Goal: Information Seeking & Learning: Learn about a topic

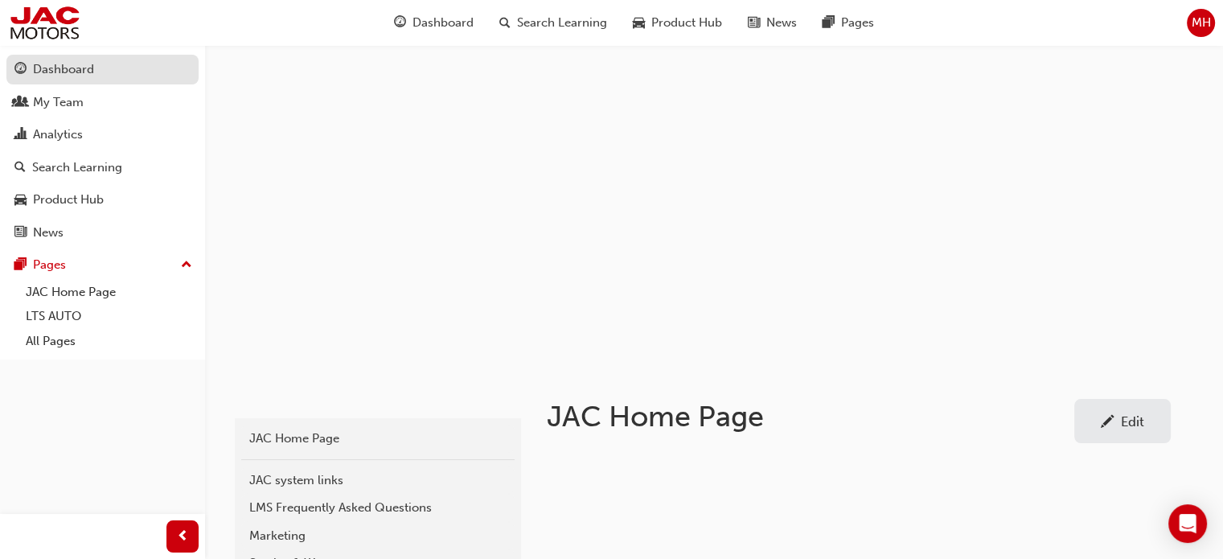
click at [76, 60] on div "Dashboard" at bounding box center [102, 70] width 176 height 20
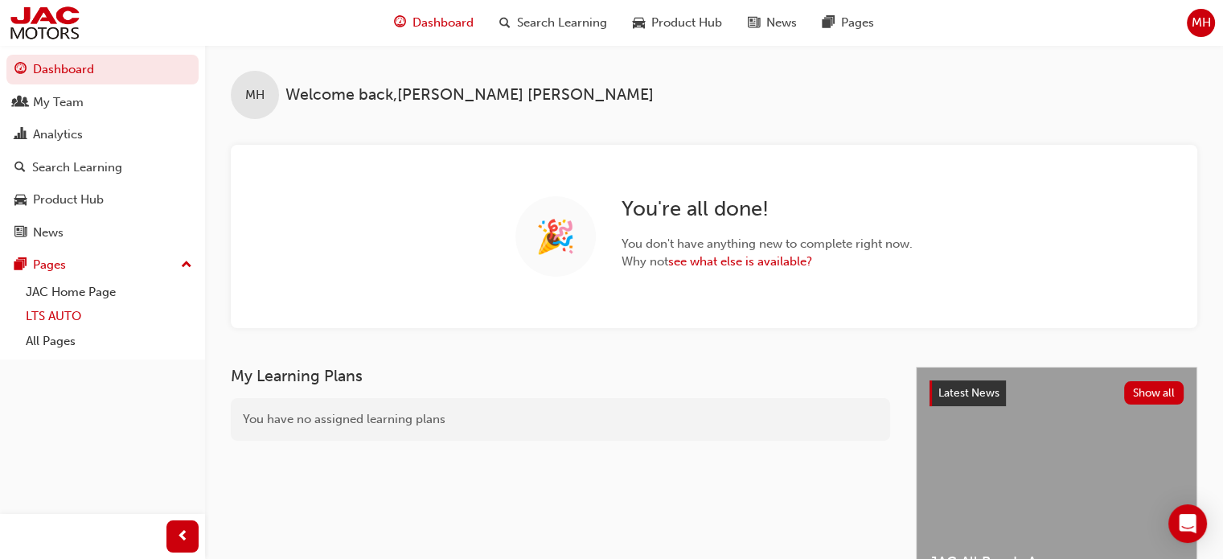
click at [51, 319] on link "LTS AUTO" at bounding box center [108, 316] width 179 height 25
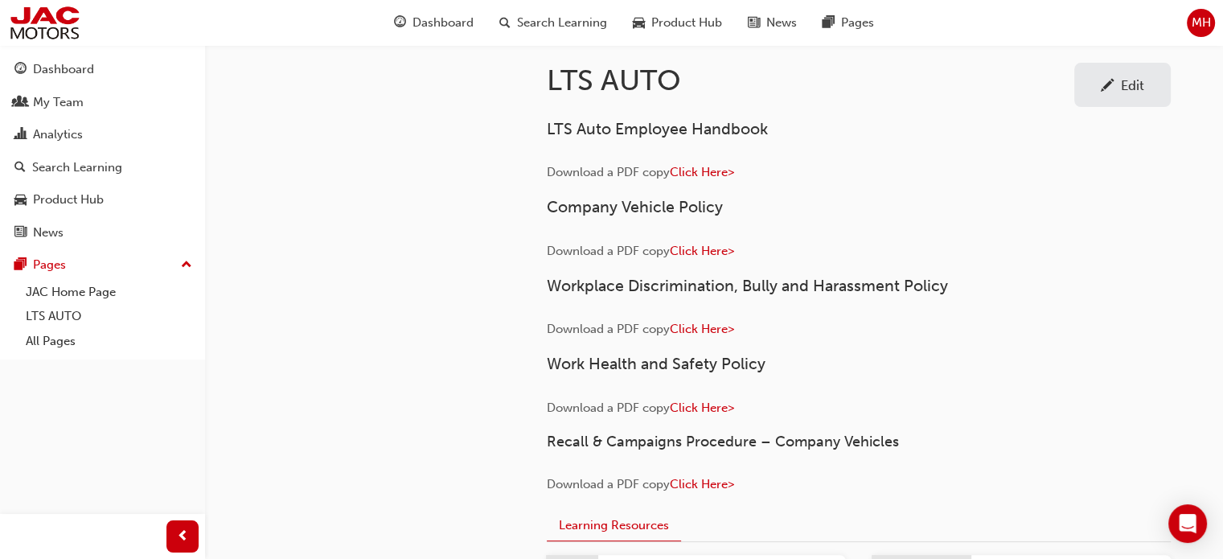
scroll to position [241, 0]
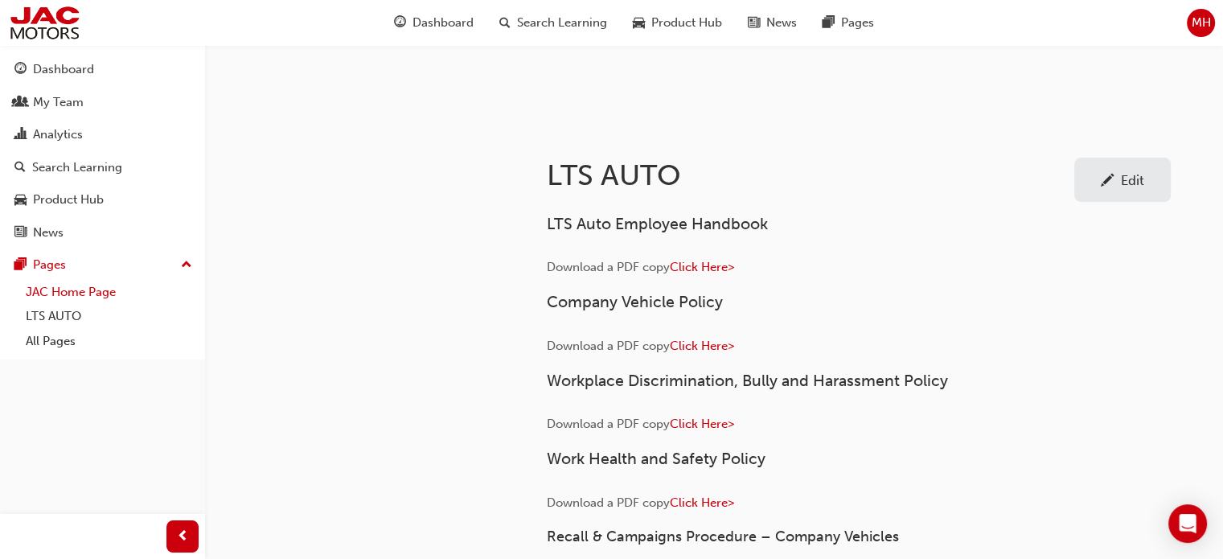
click at [92, 290] on link "JAC Home Page" at bounding box center [108, 292] width 179 height 25
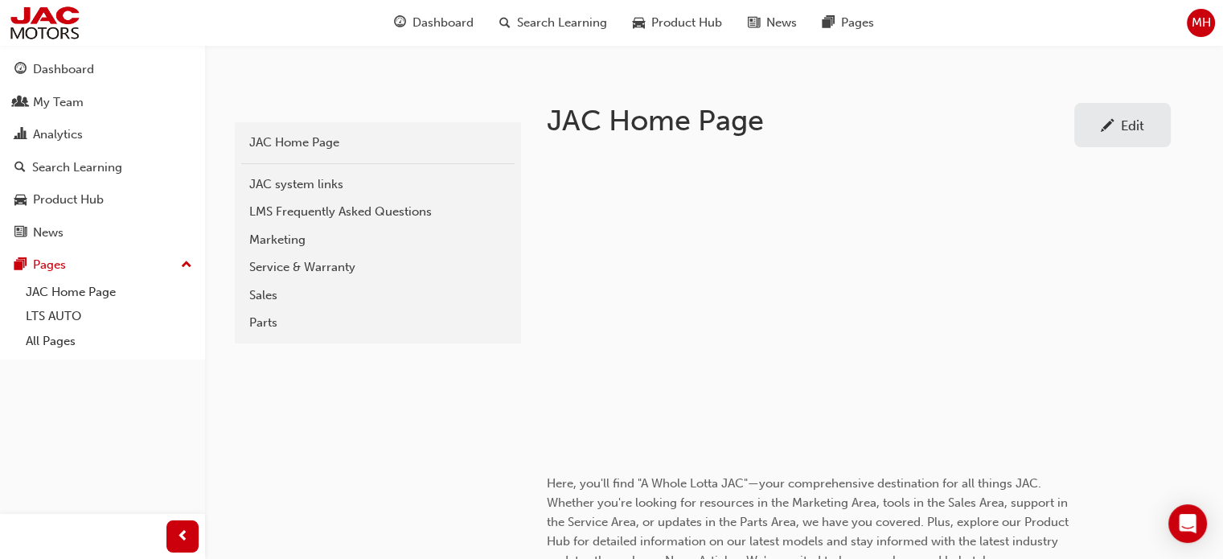
scroll to position [322, 0]
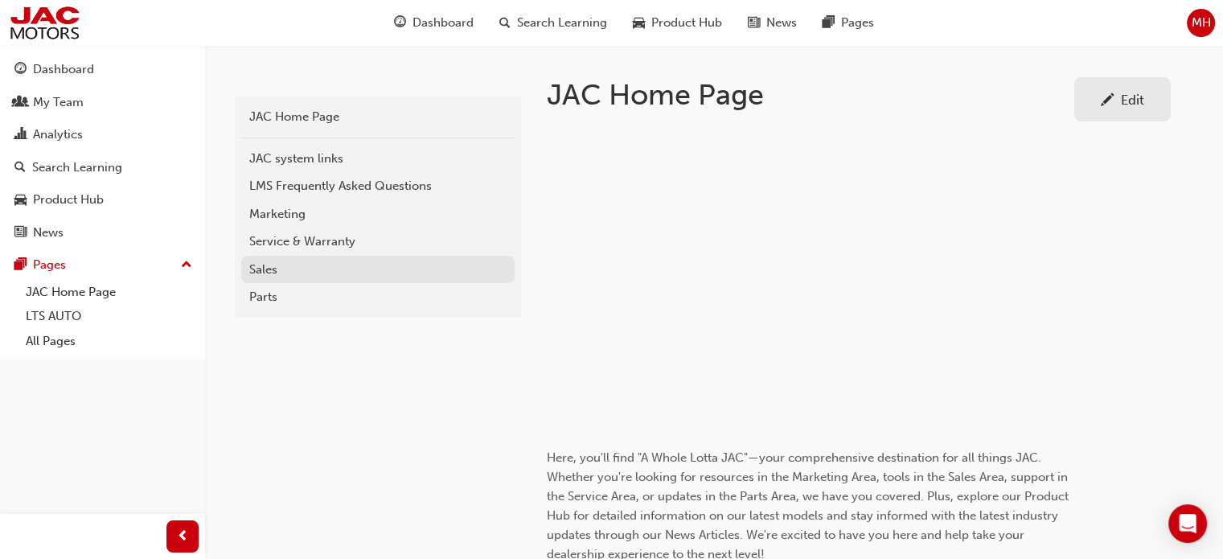
click at [277, 265] on div "Sales" at bounding box center [377, 270] width 257 height 18
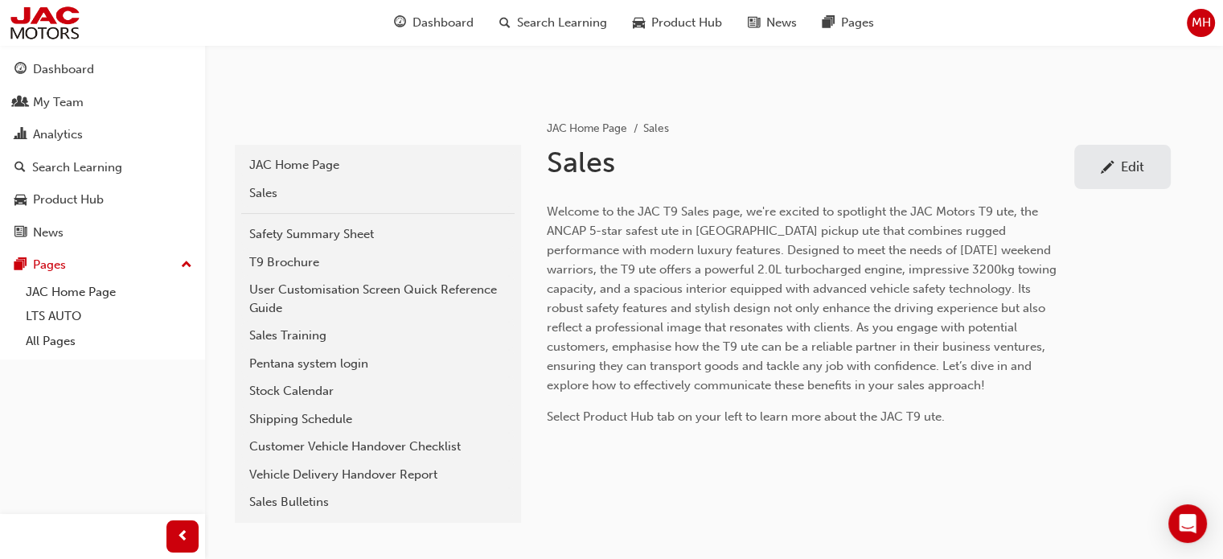
scroll to position [322, 0]
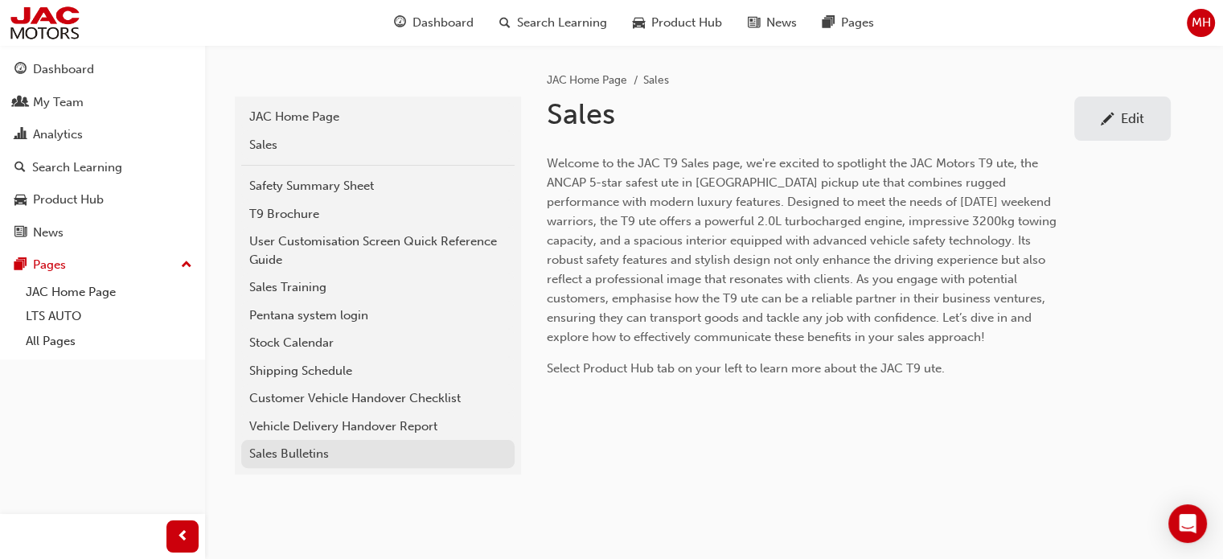
click at [307, 451] on div "Sales Bulletins" at bounding box center [377, 454] width 257 height 18
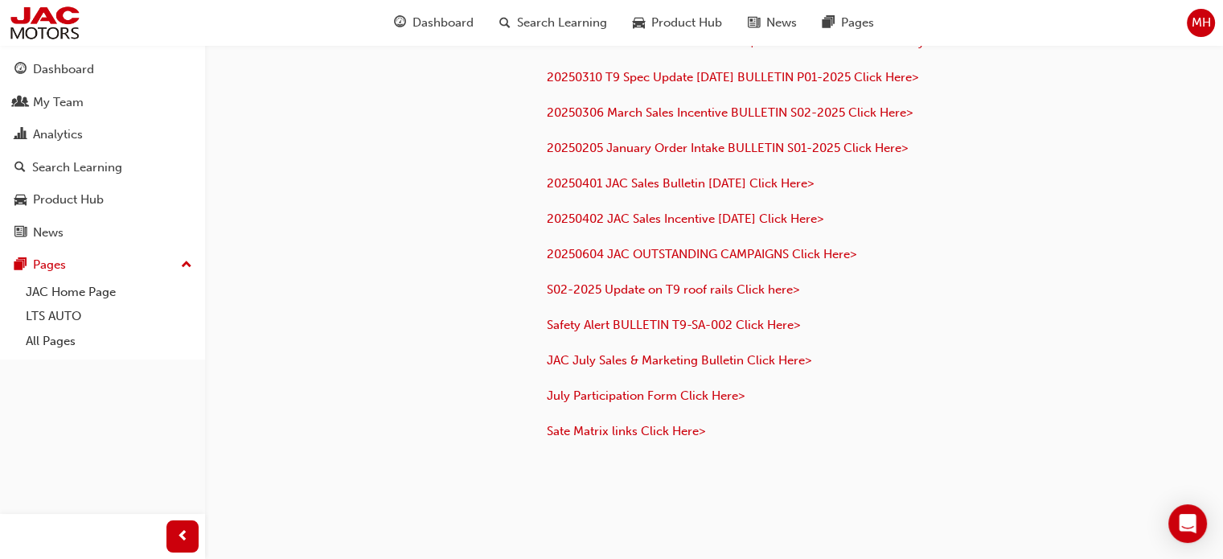
scroll to position [322, 0]
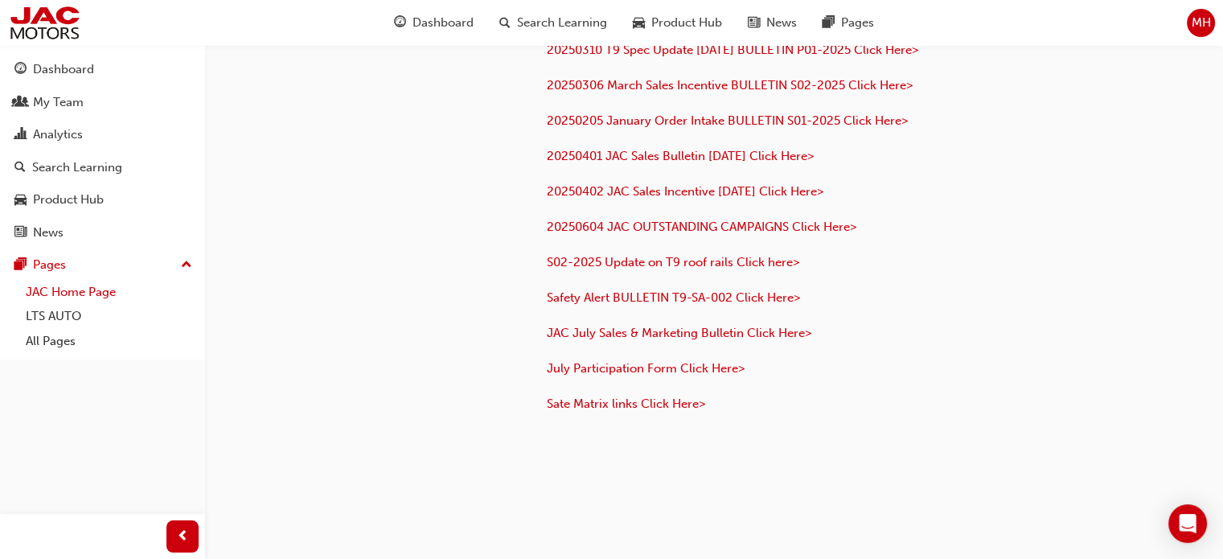
click at [42, 291] on link "JAC Home Page" at bounding box center [108, 292] width 179 height 25
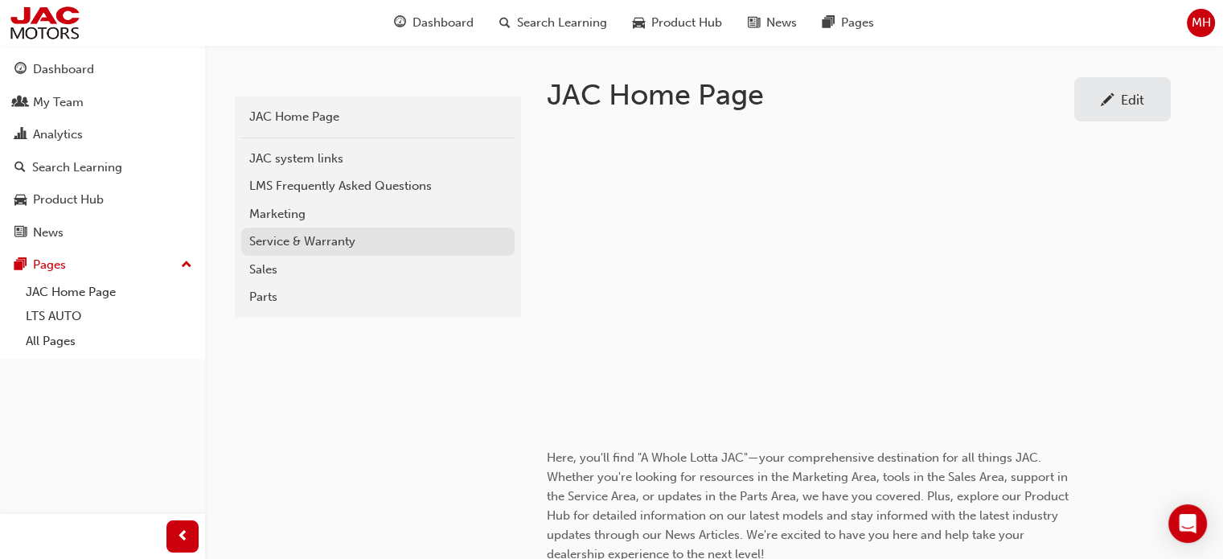
click at [277, 244] on div "Service & Warranty" at bounding box center [377, 241] width 257 height 18
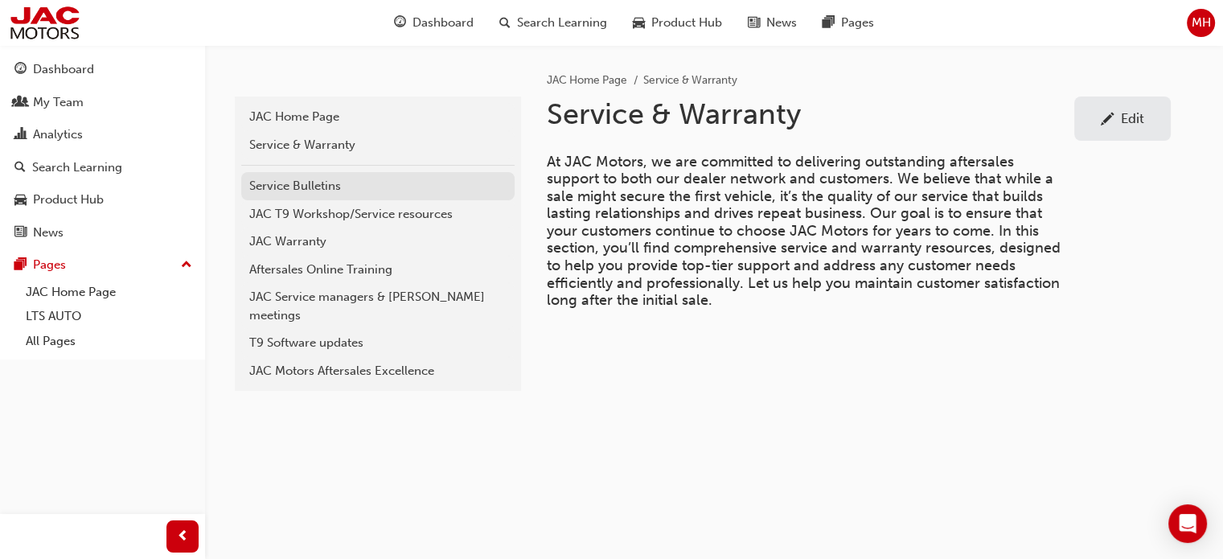
click at [279, 192] on div "Service Bulletins" at bounding box center [377, 186] width 257 height 18
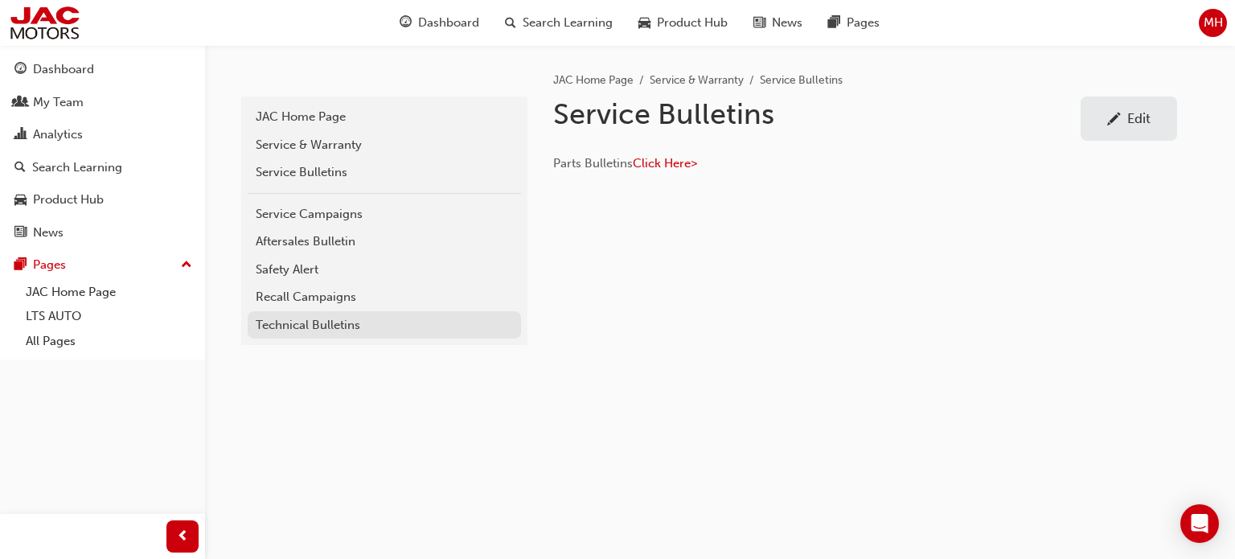
click at [298, 325] on div "Technical Bulletins" at bounding box center [384, 325] width 257 height 18
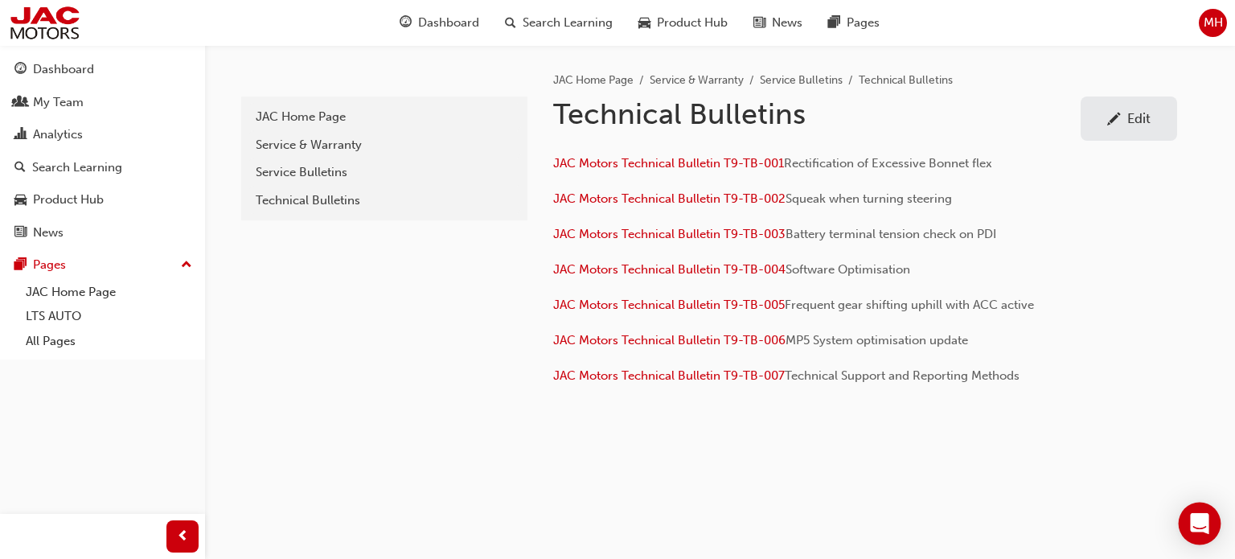
click at [1198, 524] on icon "Open Intercom Messenger" at bounding box center [1199, 523] width 18 height 21
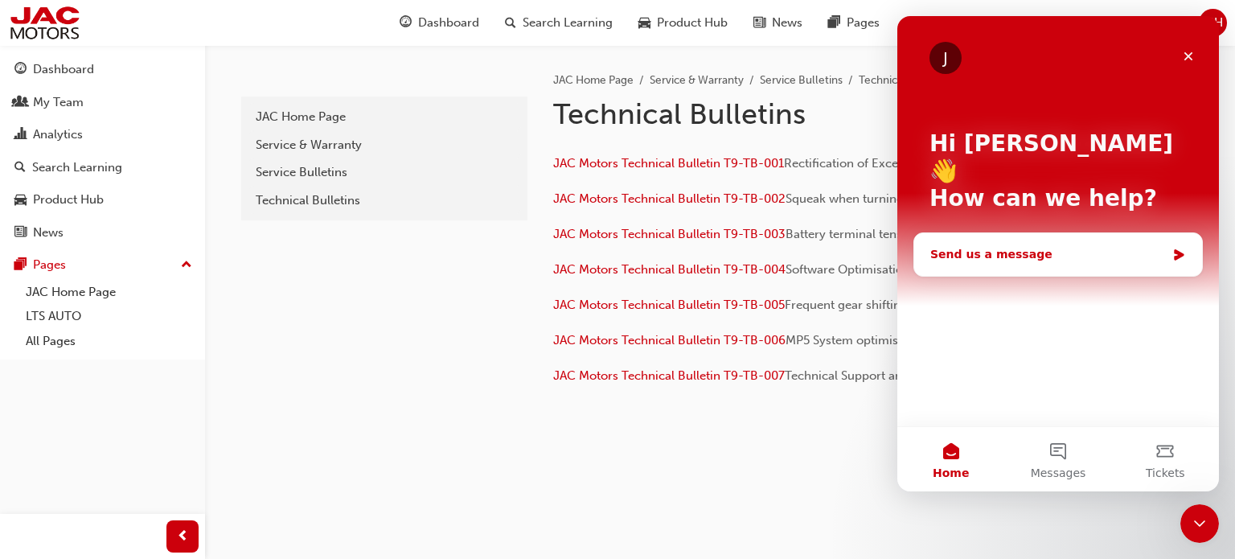
click at [992, 246] on div "Send us a message" at bounding box center [1049, 254] width 236 height 17
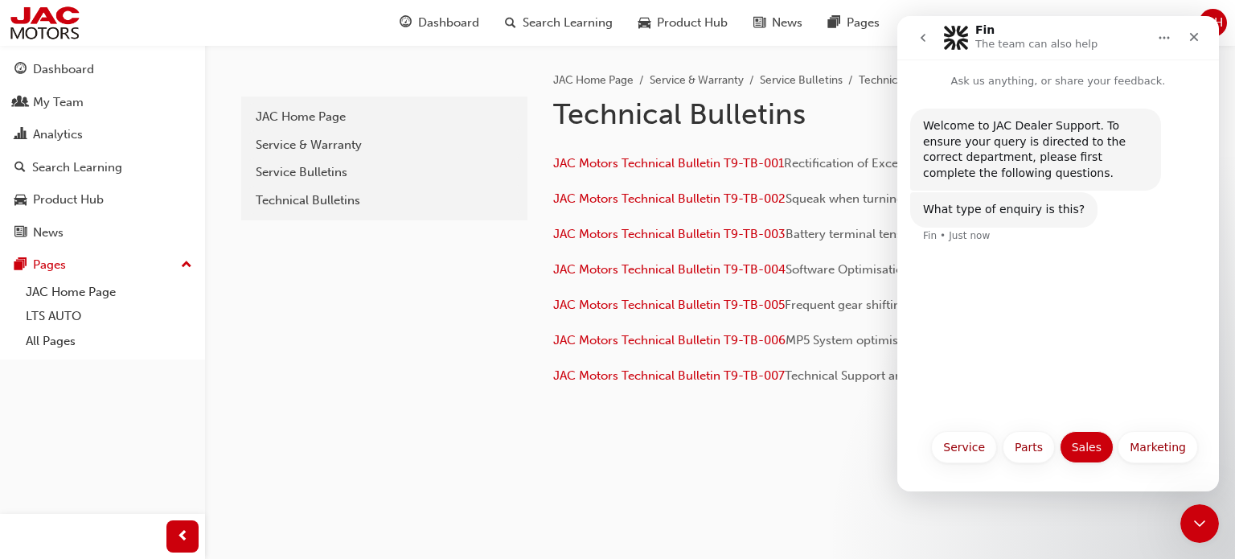
click at [1094, 451] on button "Sales" at bounding box center [1087, 447] width 54 height 32
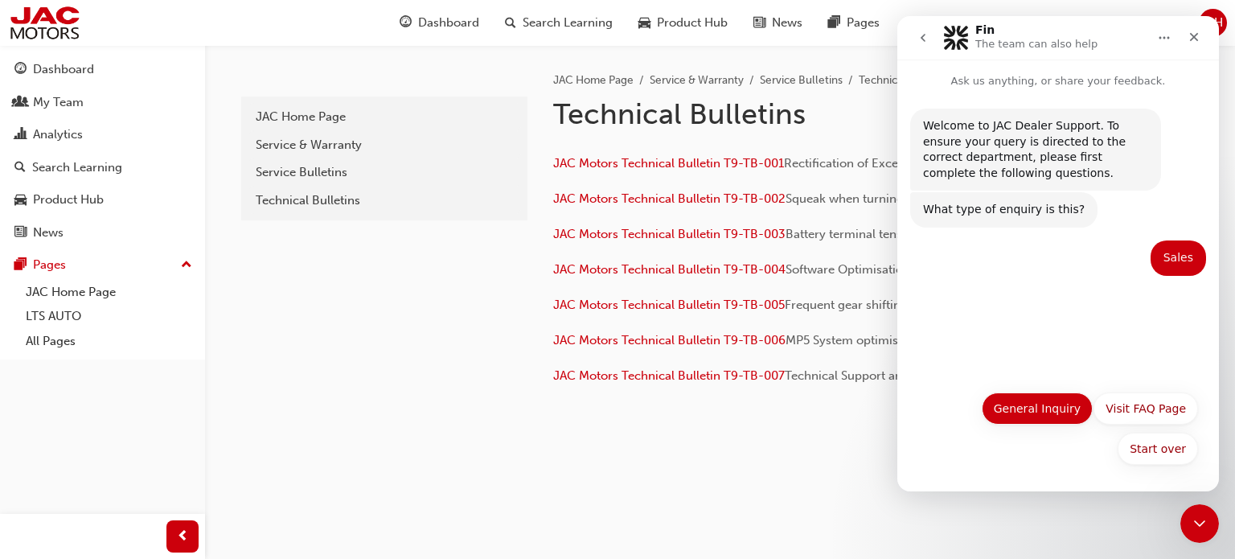
click at [1020, 405] on button "General Inquiry" at bounding box center [1037, 408] width 111 height 32
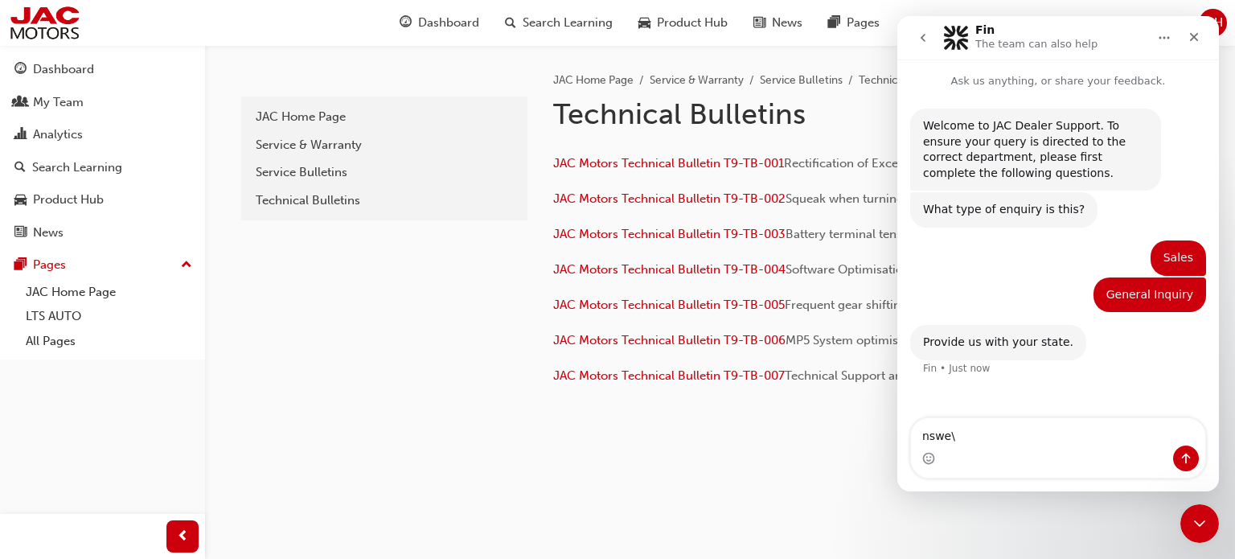
type textarea "nswe"
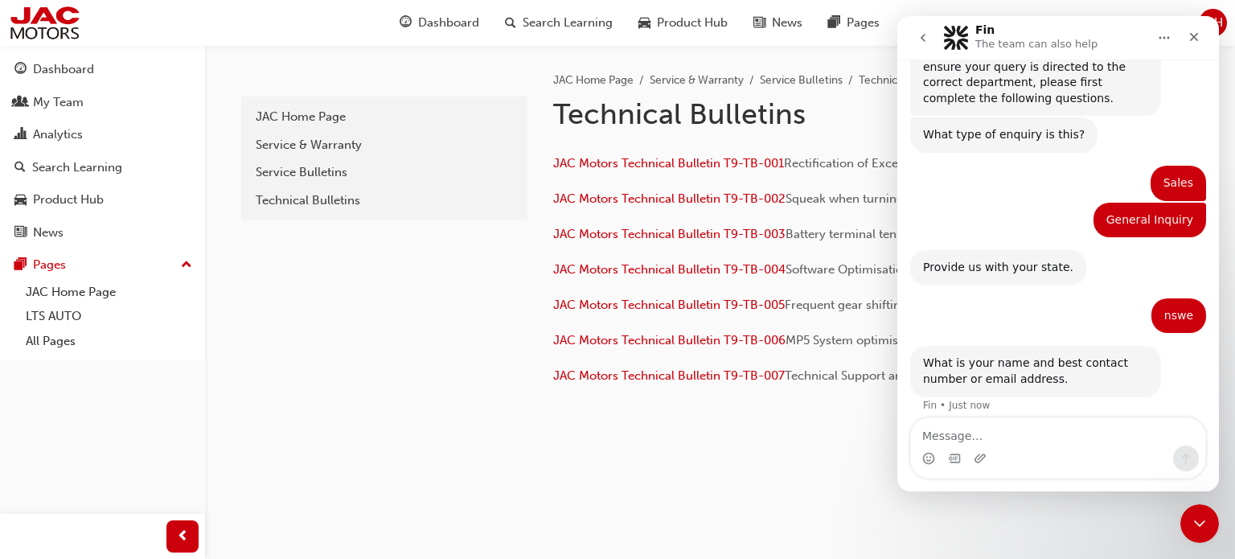
scroll to position [87, 0]
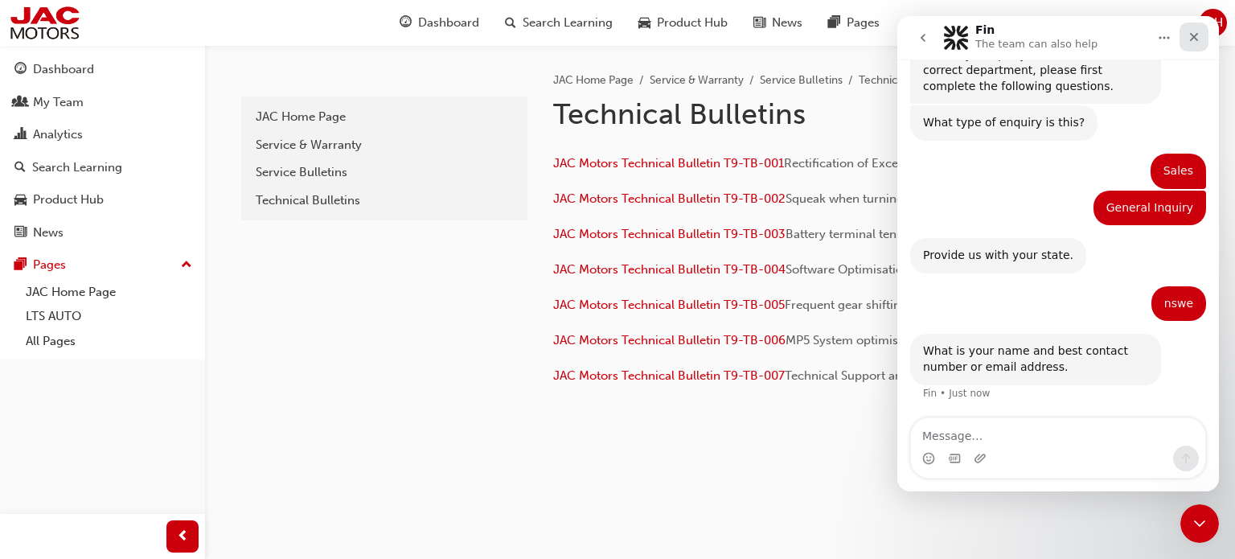
click at [1190, 45] on div "Close" at bounding box center [1194, 37] width 29 height 29
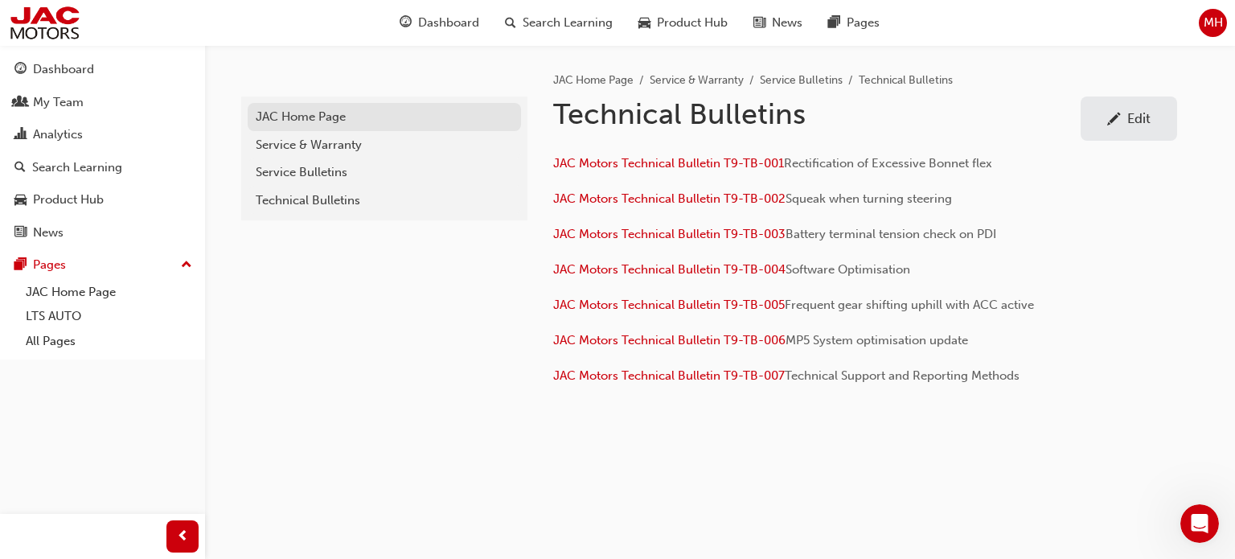
click at [313, 119] on div "JAC Home Page" at bounding box center [384, 117] width 257 height 18
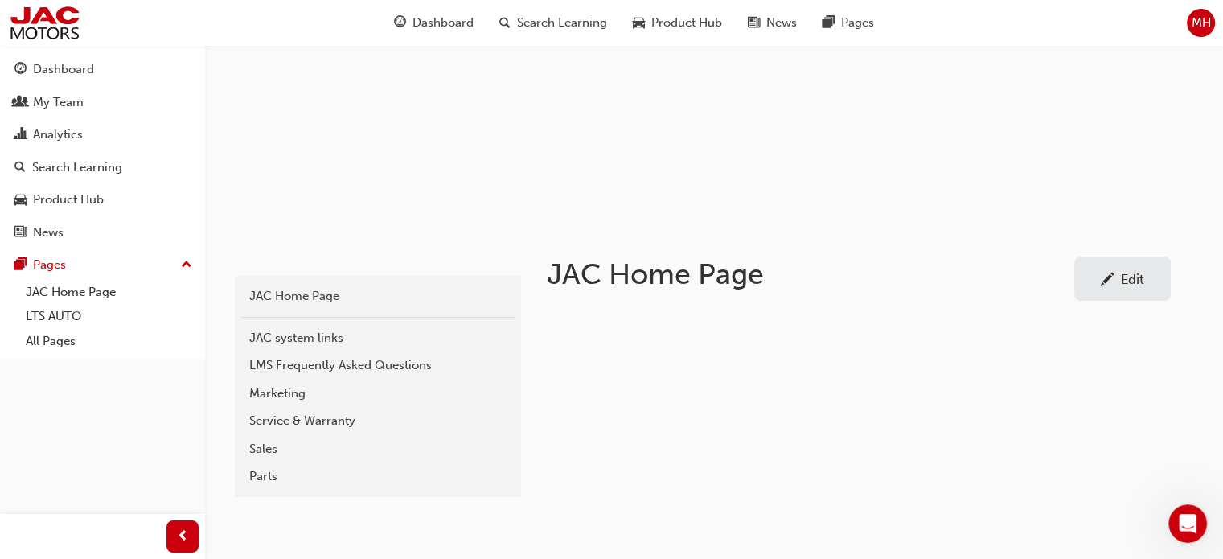
scroll to position [161, 0]
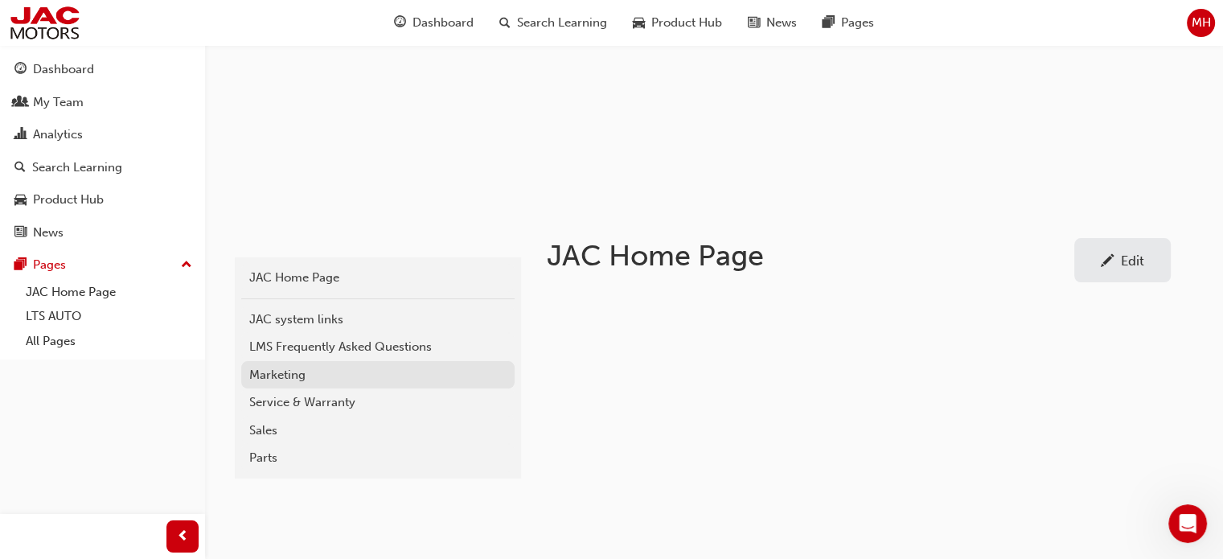
click at [282, 375] on div "Marketing" at bounding box center [377, 375] width 257 height 18
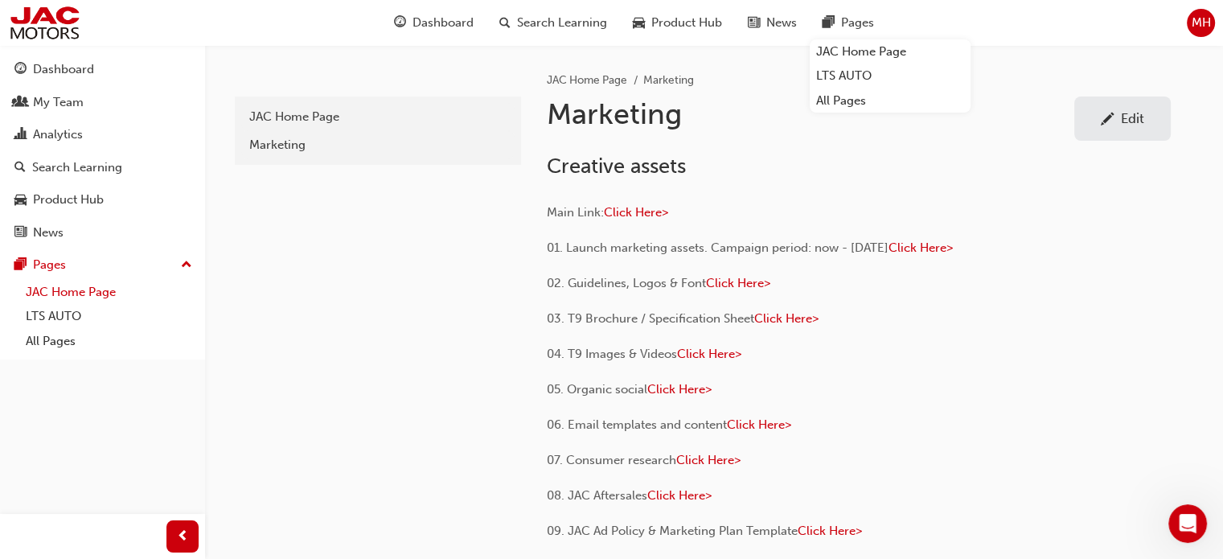
click at [84, 286] on link "JAC Home Page" at bounding box center [108, 292] width 179 height 25
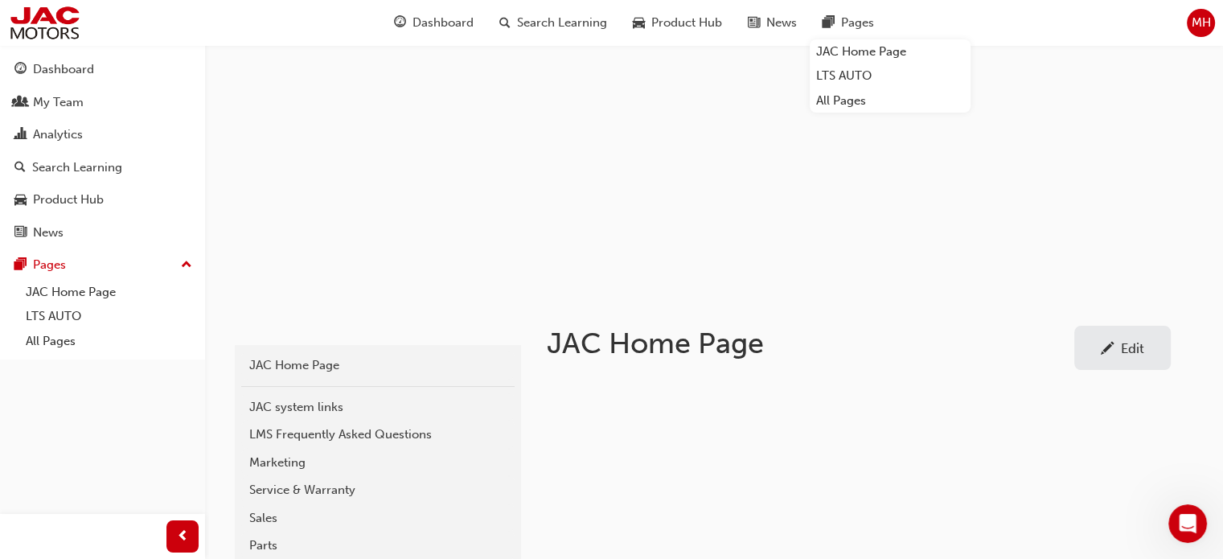
scroll to position [161, 0]
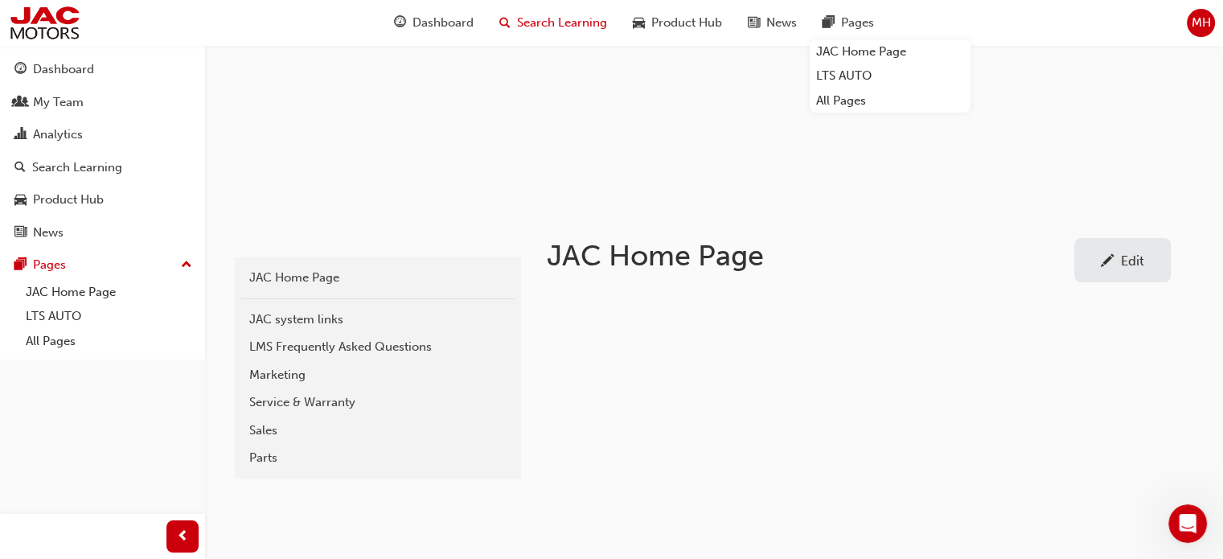
click at [540, 18] on span "Search Learning" at bounding box center [562, 23] width 90 height 18
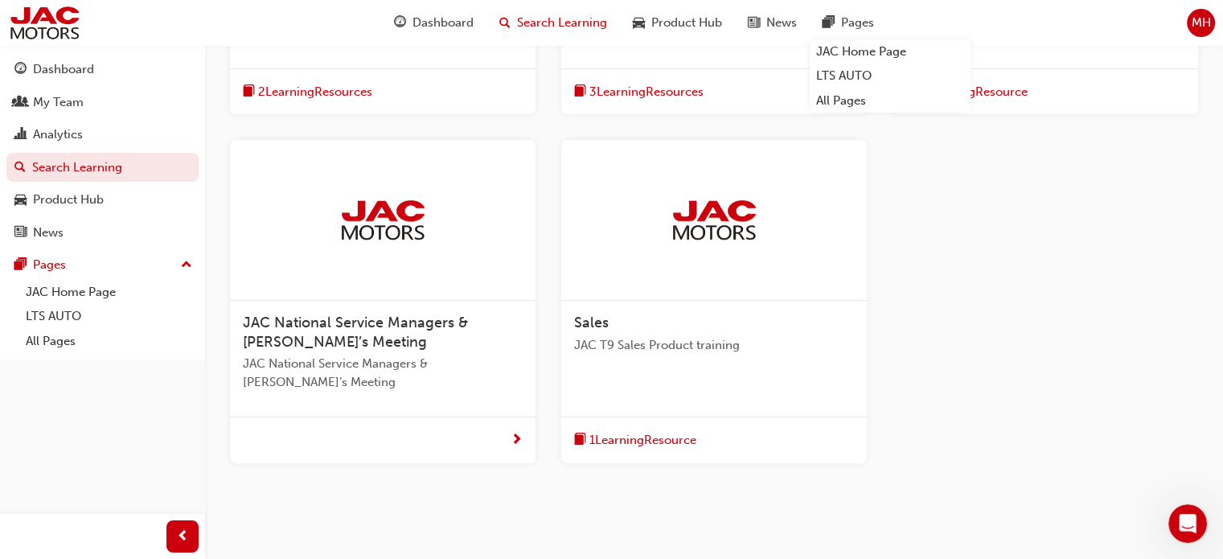
scroll to position [563, 0]
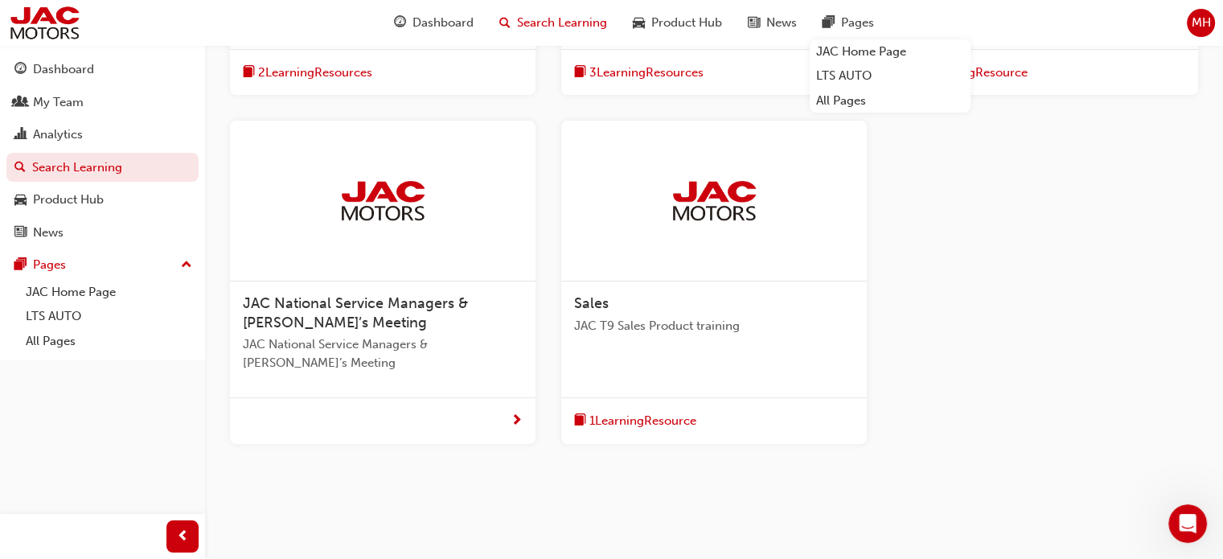
click at [648, 421] on span "1 Learning Resource" at bounding box center [643, 421] width 107 height 18
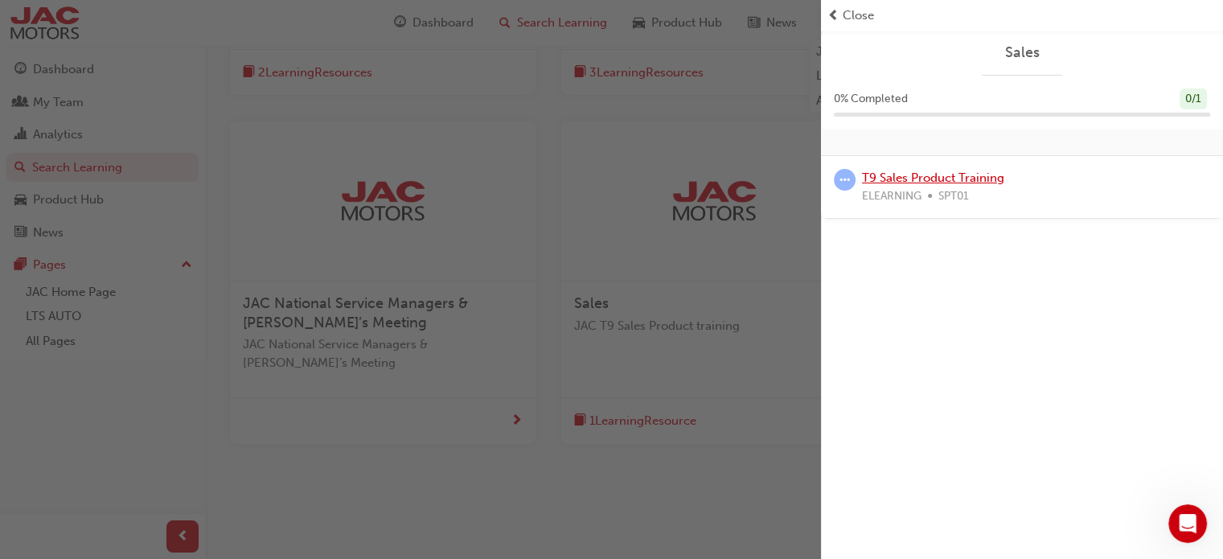
click at [934, 175] on link "T9 Sales Product Training" at bounding box center [933, 178] width 142 height 14
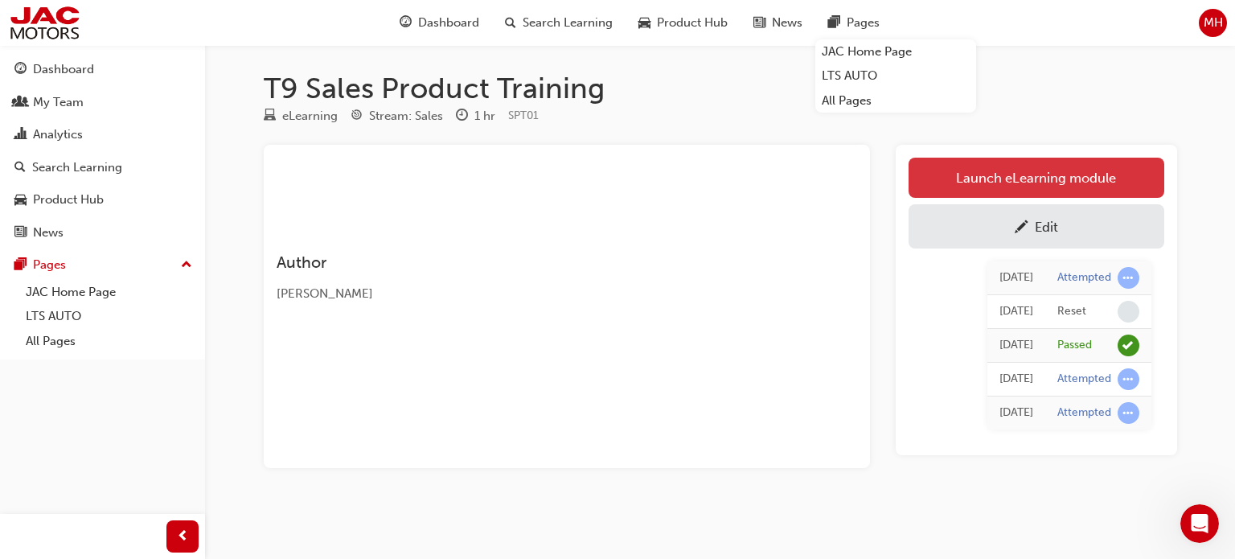
click at [1036, 175] on link "Launch eLearning module" at bounding box center [1037, 178] width 256 height 40
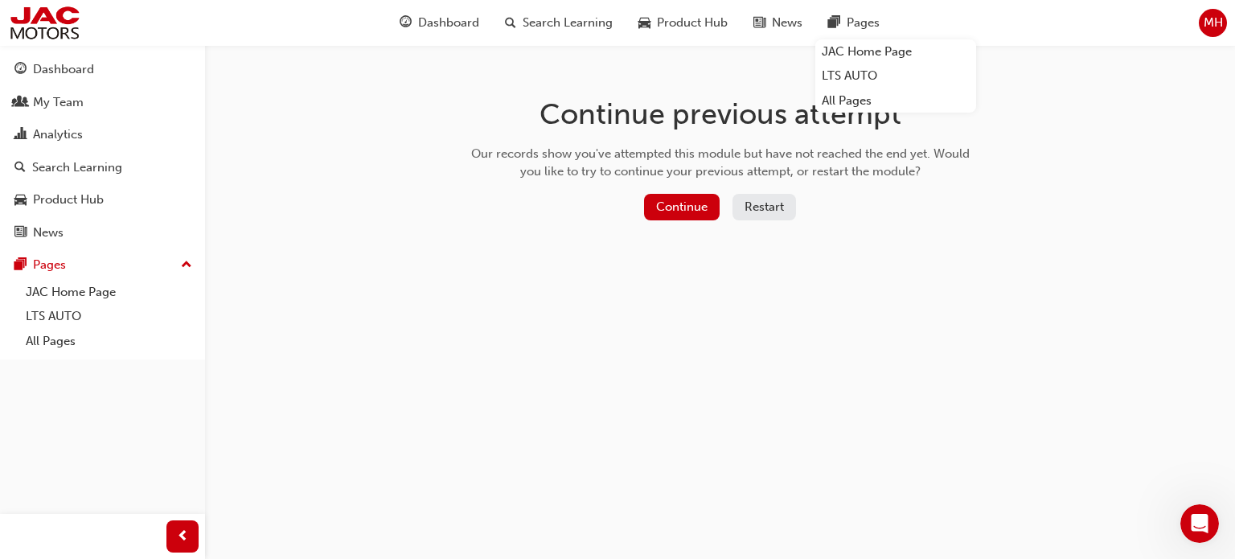
click at [766, 208] on button "Restart" at bounding box center [765, 207] width 64 height 27
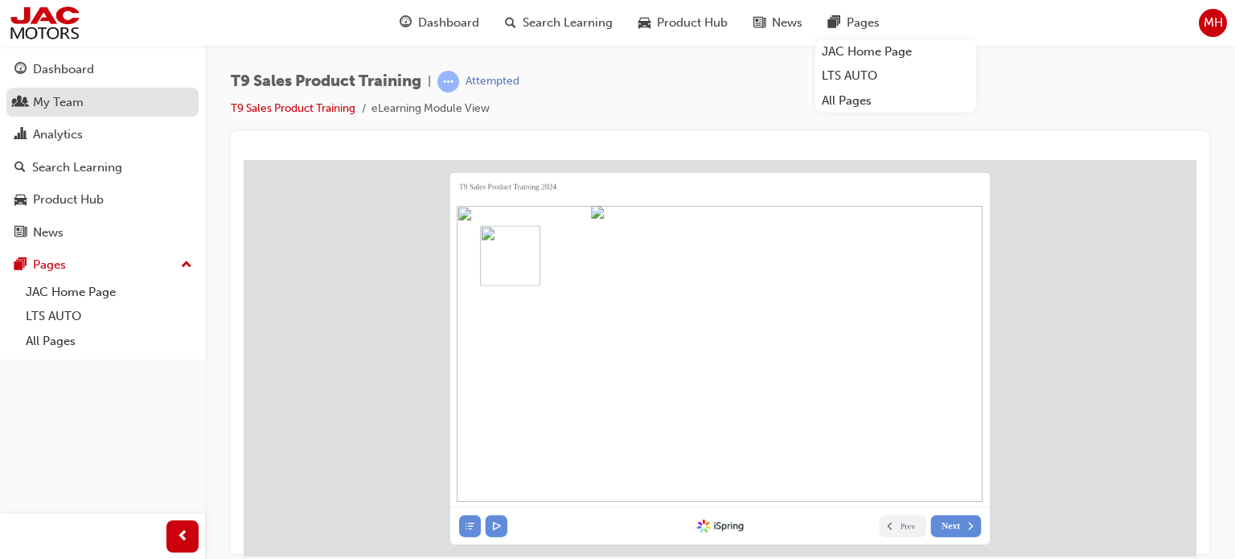
click at [63, 102] on div "My Team" at bounding box center [58, 102] width 51 height 18
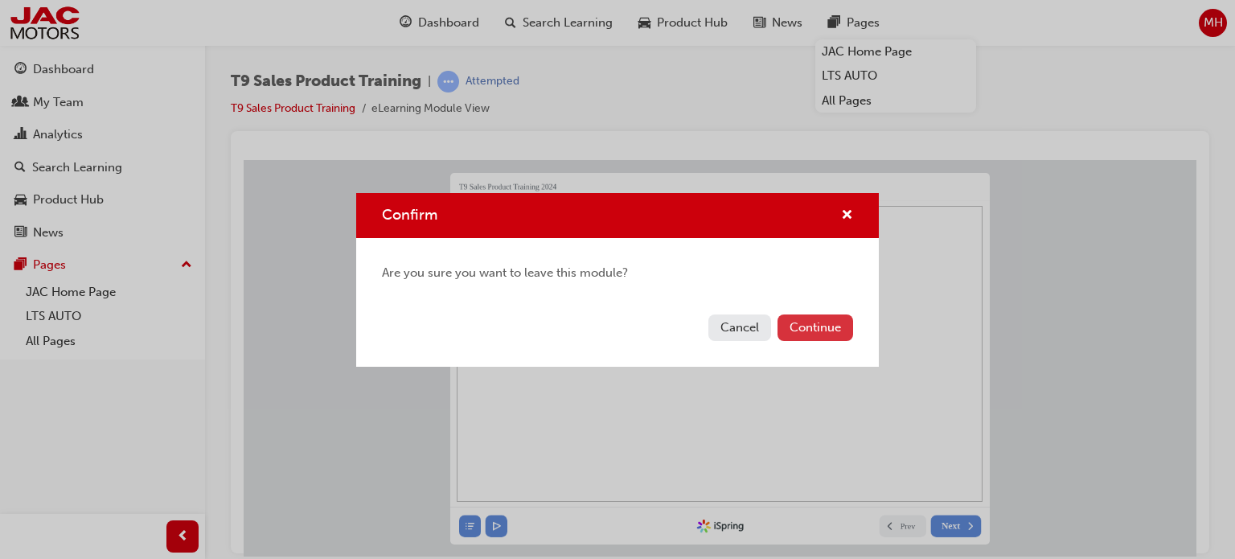
click at [832, 335] on button "Continue" at bounding box center [816, 327] width 76 height 27
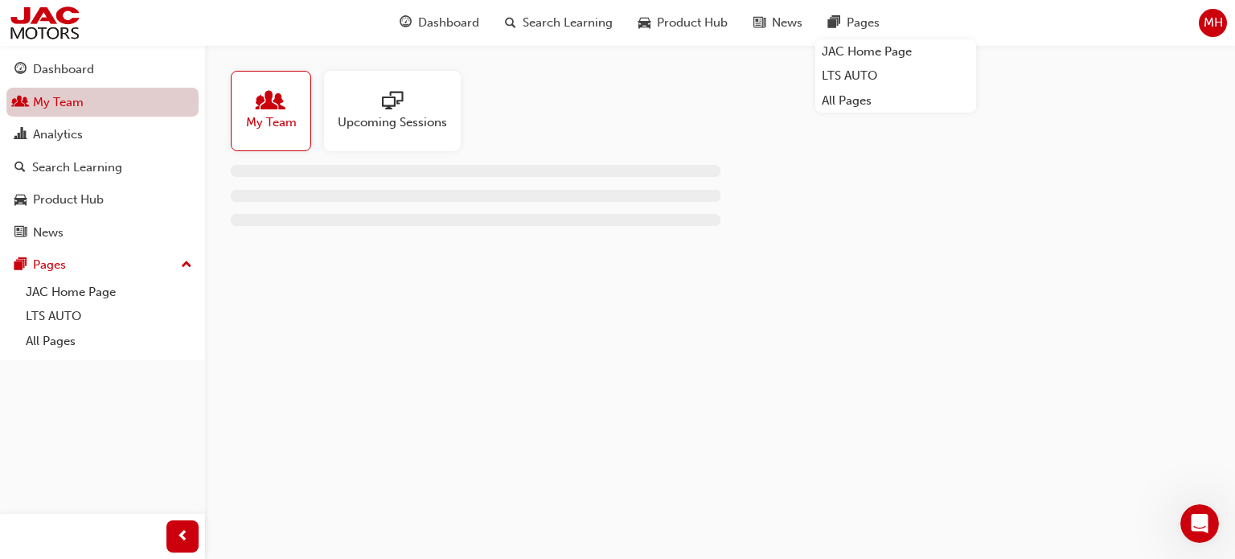
click at [55, 100] on link "My Team" at bounding box center [102, 103] width 192 height 30
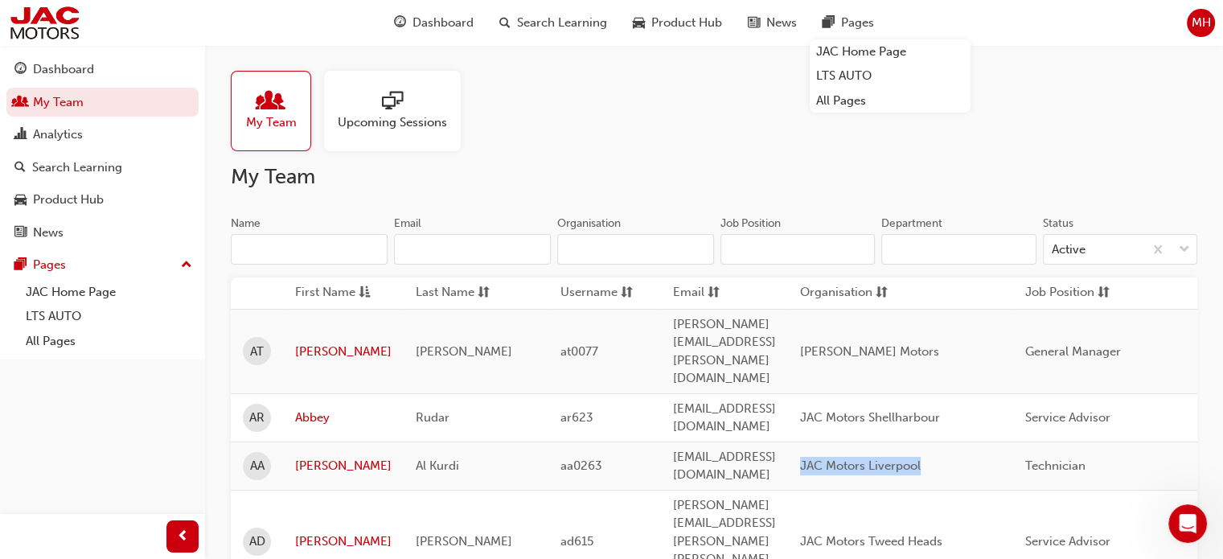
drag, startPoint x: 943, startPoint y: 409, endPoint x: 1088, endPoint y: 415, distance: 145.7
click at [1001, 457] on div "JAC Motors Liverpool" at bounding box center [900, 466] width 201 height 18
drag, startPoint x: 1049, startPoint y: 408, endPoint x: 602, endPoint y: 249, distance: 473.9
click at [601, 249] on input "Organisation" at bounding box center [635, 249] width 157 height 31
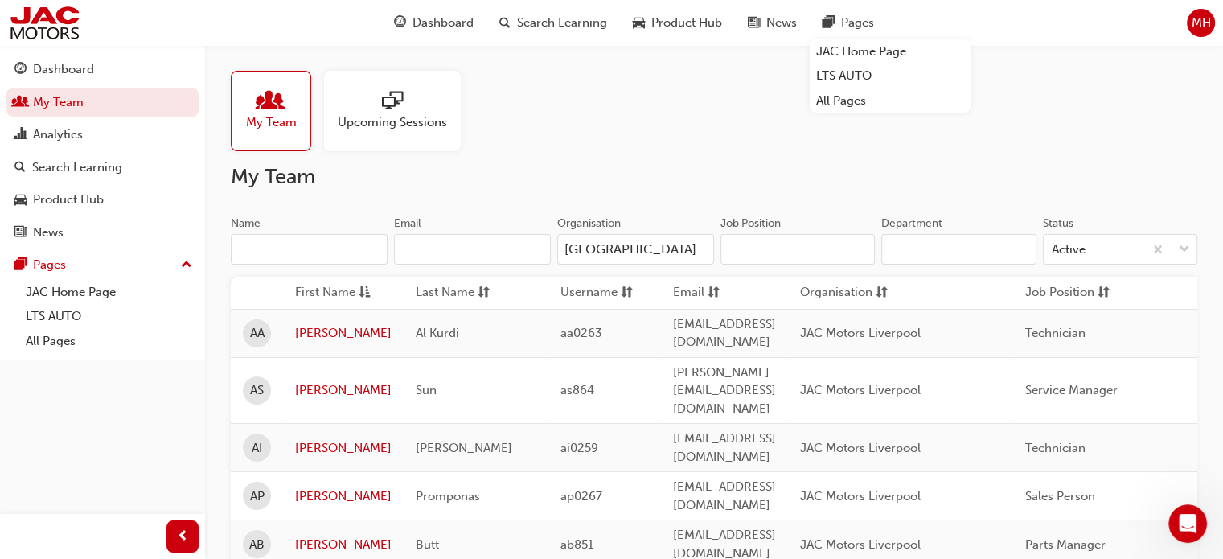
type input "[GEOGRAPHIC_DATA]"
click at [930, 248] on input "Department" at bounding box center [959, 249] width 154 height 31
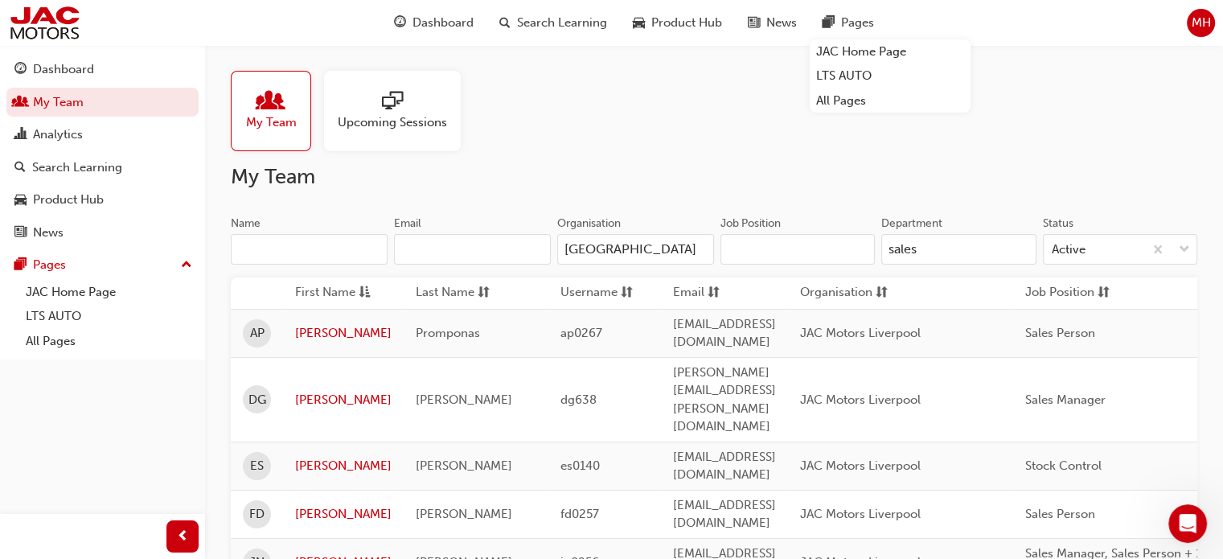
type input "sales"
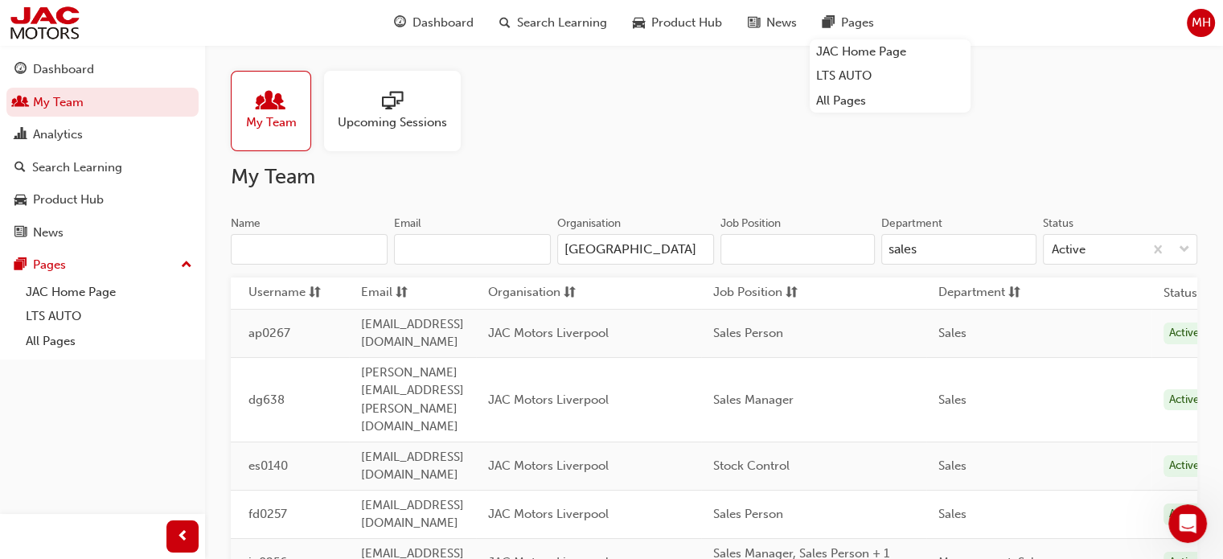
scroll to position [0, 340]
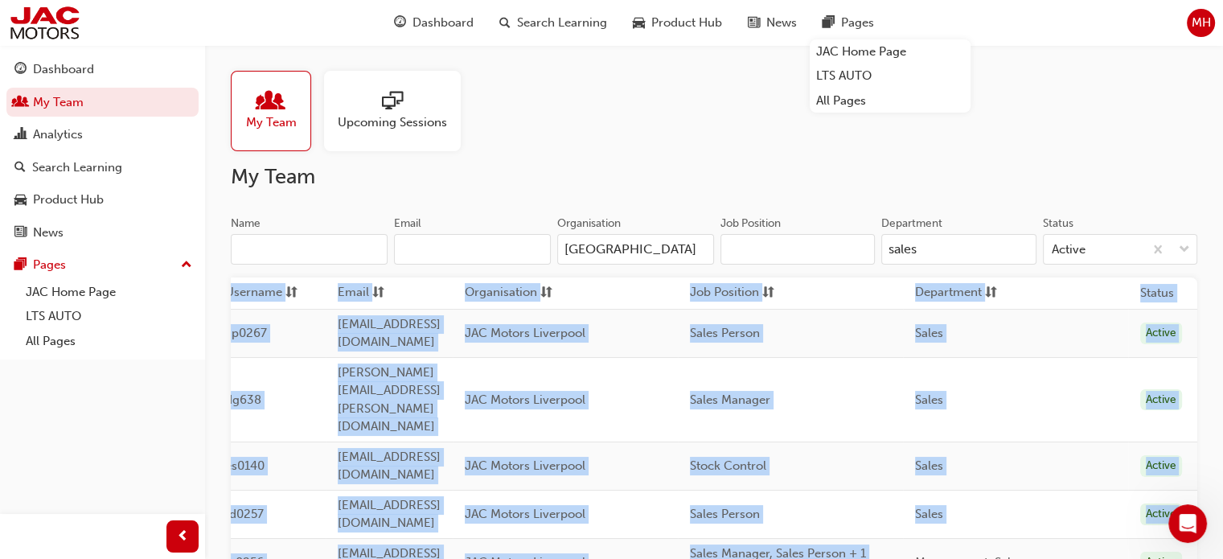
drag, startPoint x: 979, startPoint y: 516, endPoint x: 679, endPoint y: 520, distance: 300.0
click at [679, 520] on div "First Name Last Name Username Email Organisation Job Position Department Status…" at bounding box center [714, 431] width 967 height 309
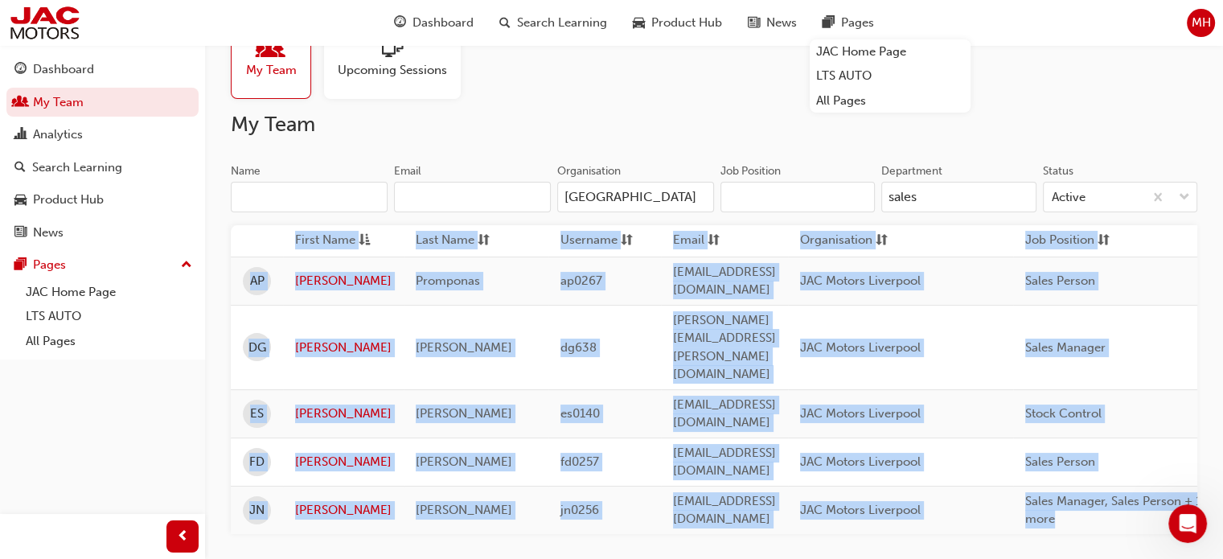
scroll to position [80, 0]
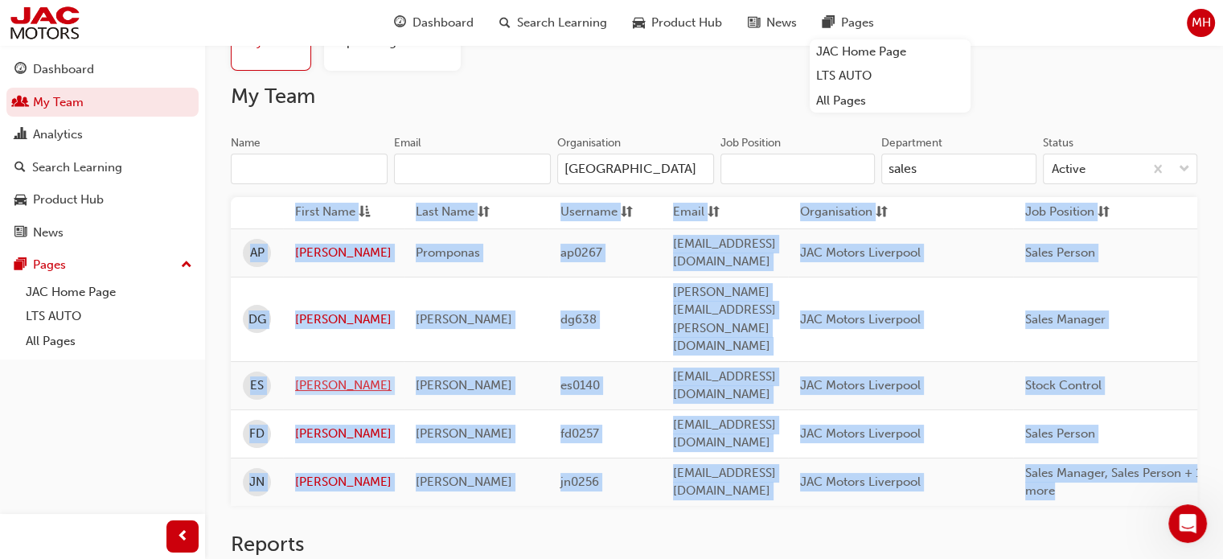
click at [314, 376] on link "[PERSON_NAME]" at bounding box center [343, 385] width 97 height 18
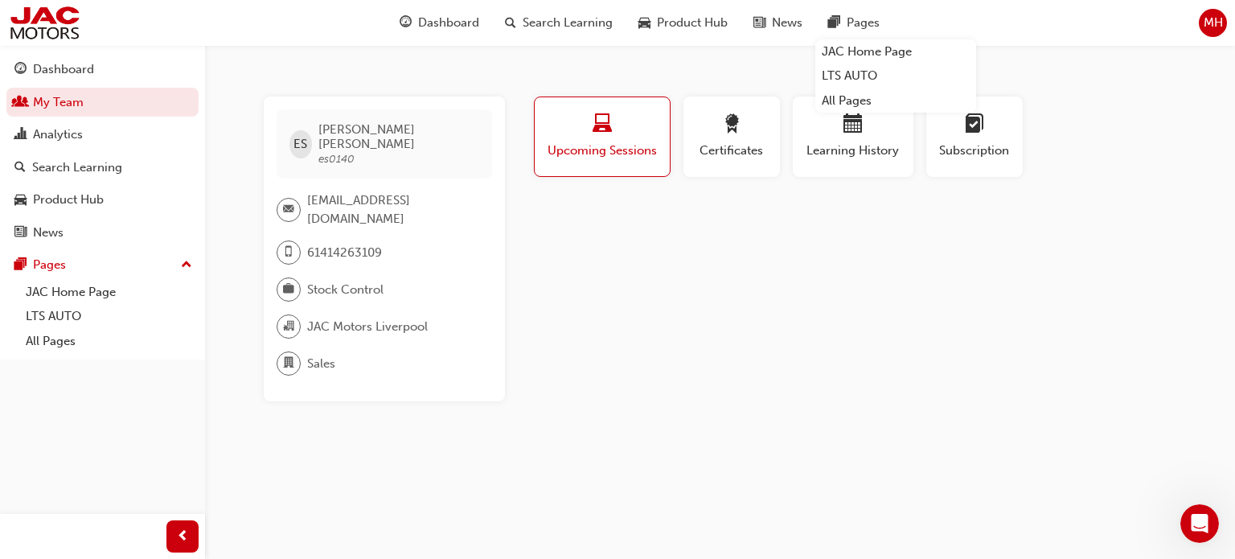
click at [1142, 80] on div "ES [PERSON_NAME] es0140 [EMAIL_ADDRESS][DOMAIN_NAME] 61414263109 Stock Control …" at bounding box center [617, 279] width 1235 height 559
click at [743, 147] on span "Certificates" at bounding box center [732, 151] width 72 height 18
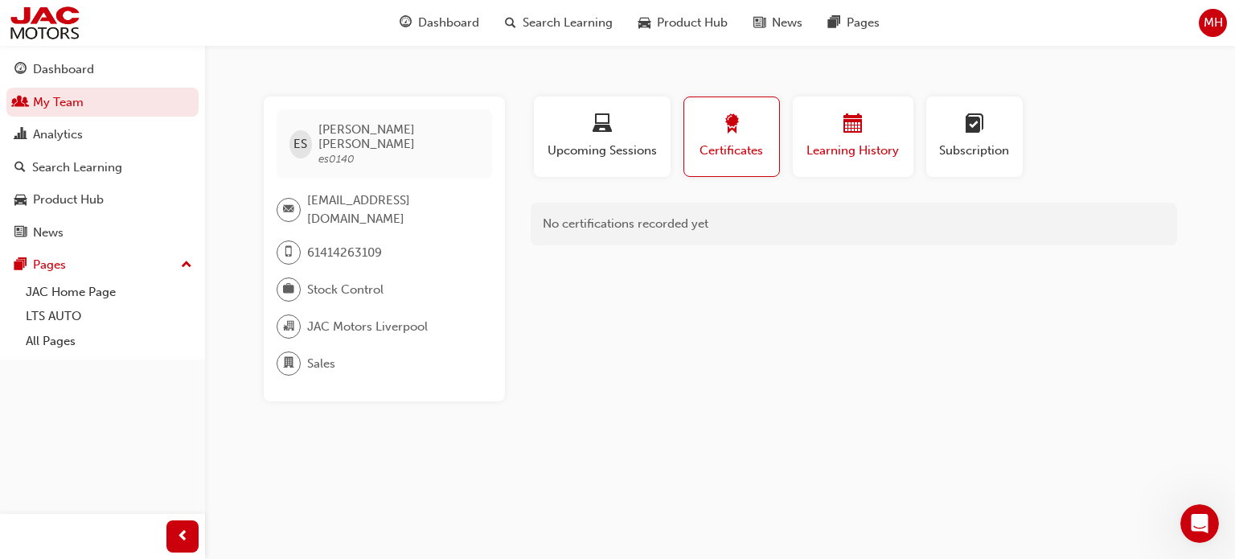
click at [865, 129] on div "button" at bounding box center [853, 126] width 97 height 25
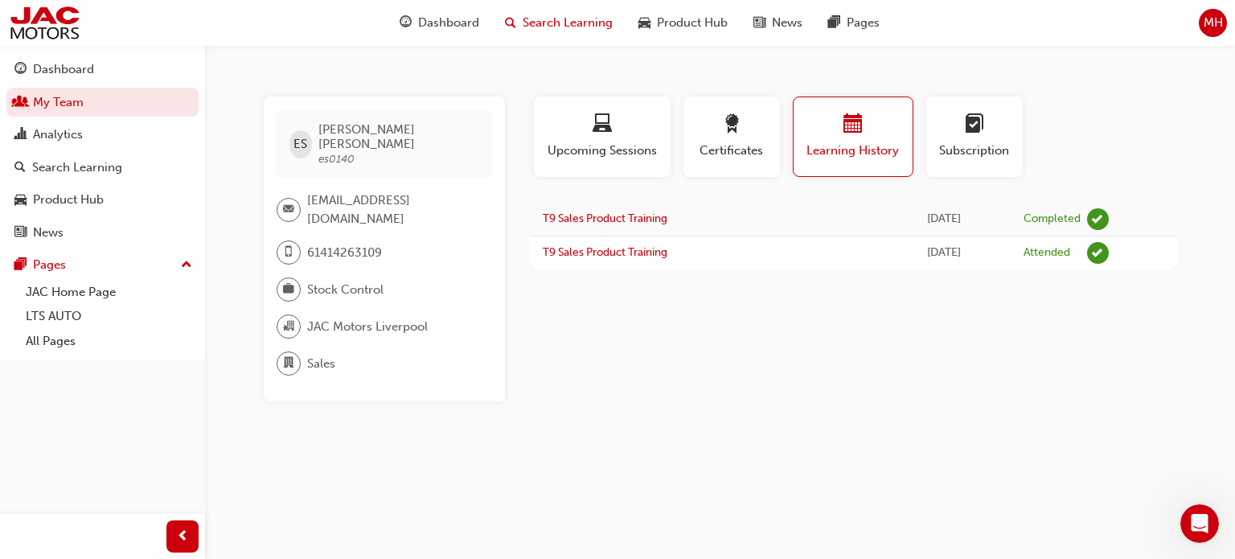
click at [584, 23] on span "Search Learning" at bounding box center [568, 23] width 90 height 18
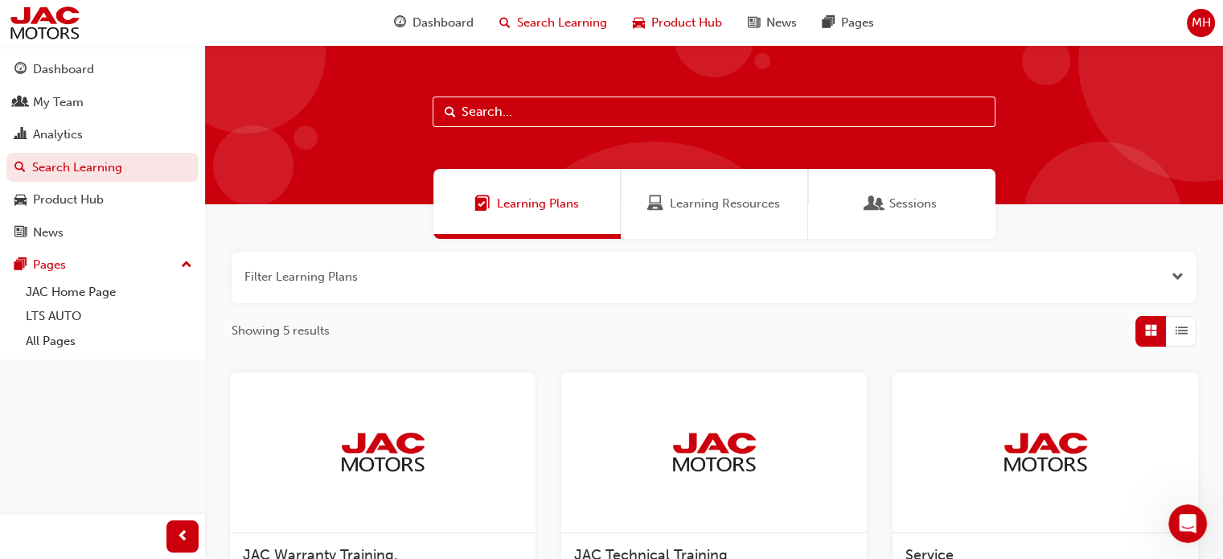
click at [672, 18] on span "Product Hub" at bounding box center [686, 23] width 71 height 18
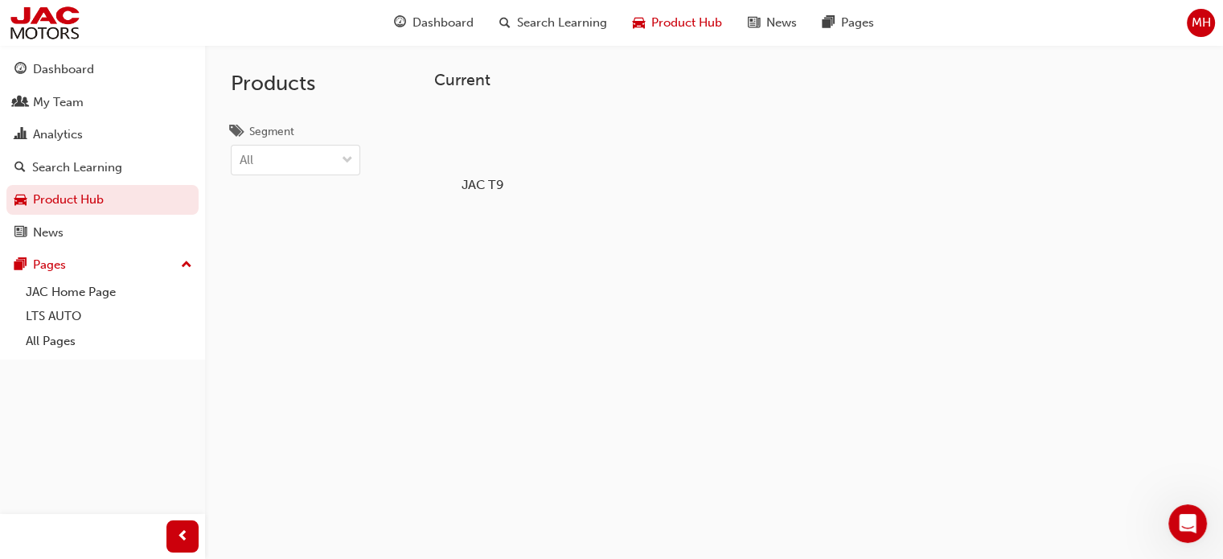
click at [467, 138] on div at bounding box center [482, 138] width 89 height 64
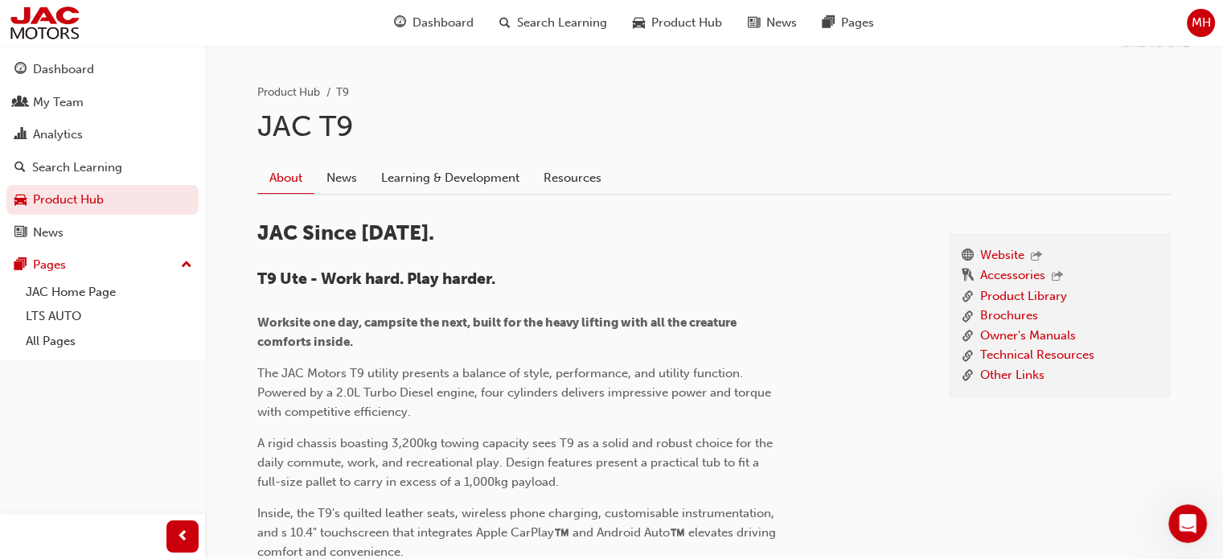
scroll to position [322, 0]
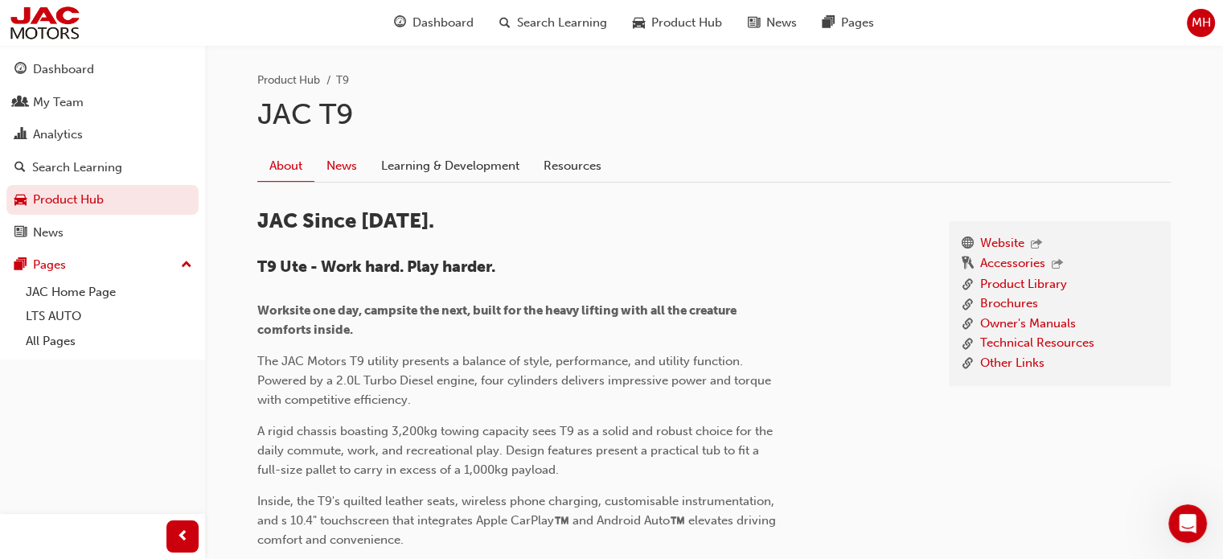
click at [338, 163] on link "News" at bounding box center [341, 165] width 55 height 31
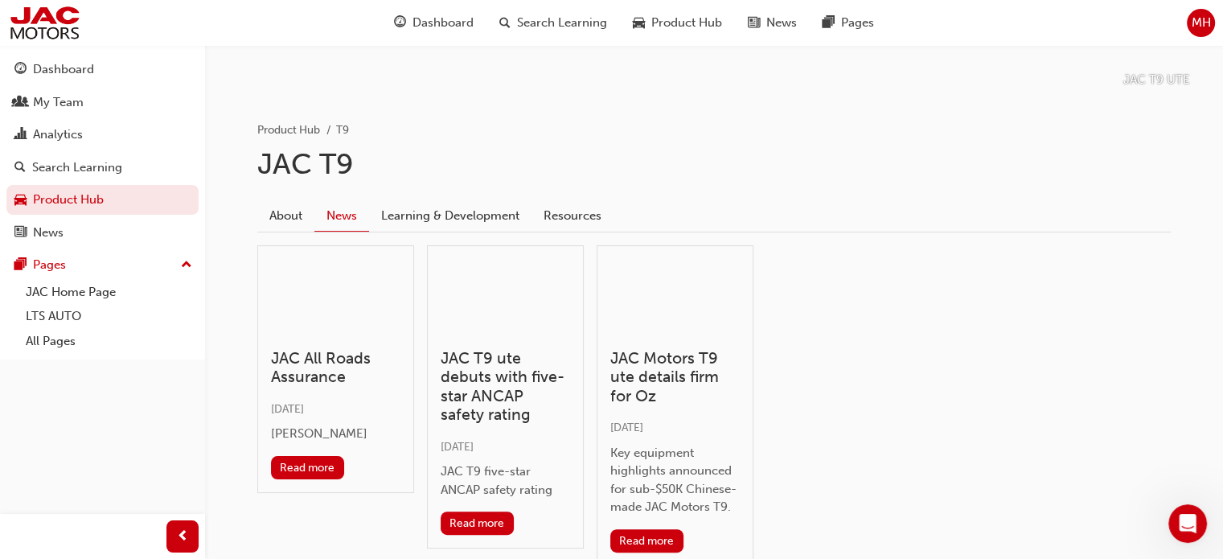
scroll to position [322, 0]
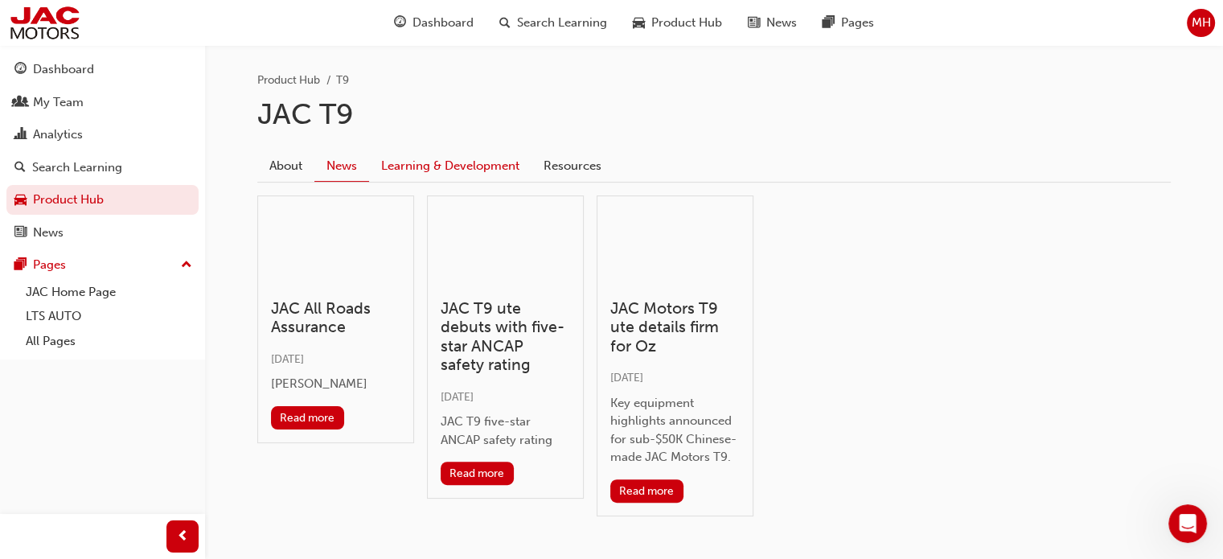
click at [449, 166] on link "Learning & Development" at bounding box center [450, 165] width 162 height 31
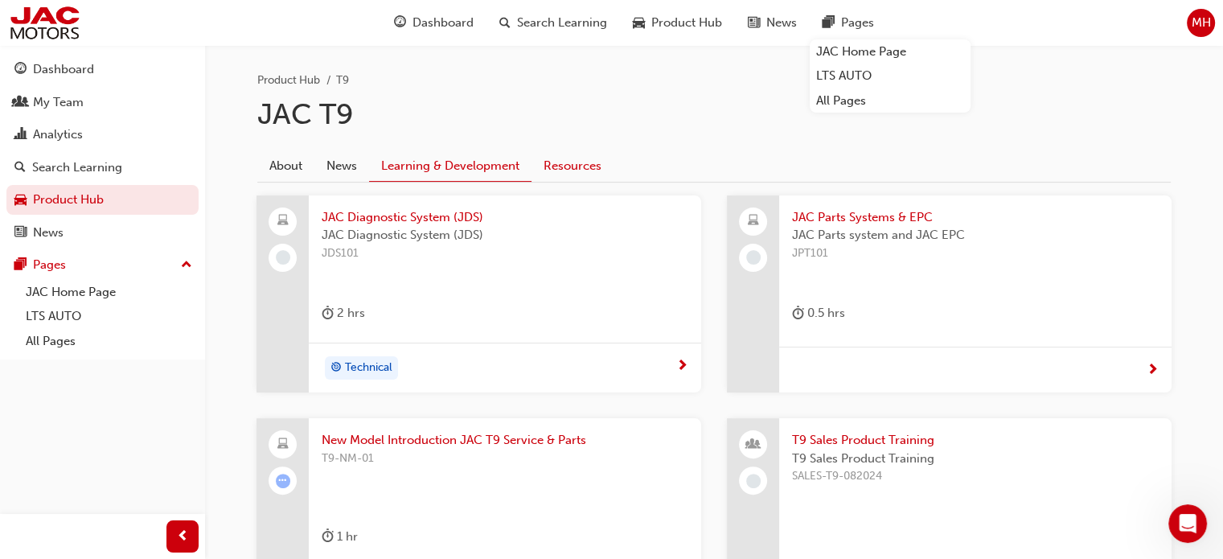
click at [565, 165] on link "Resources" at bounding box center [573, 165] width 82 height 31
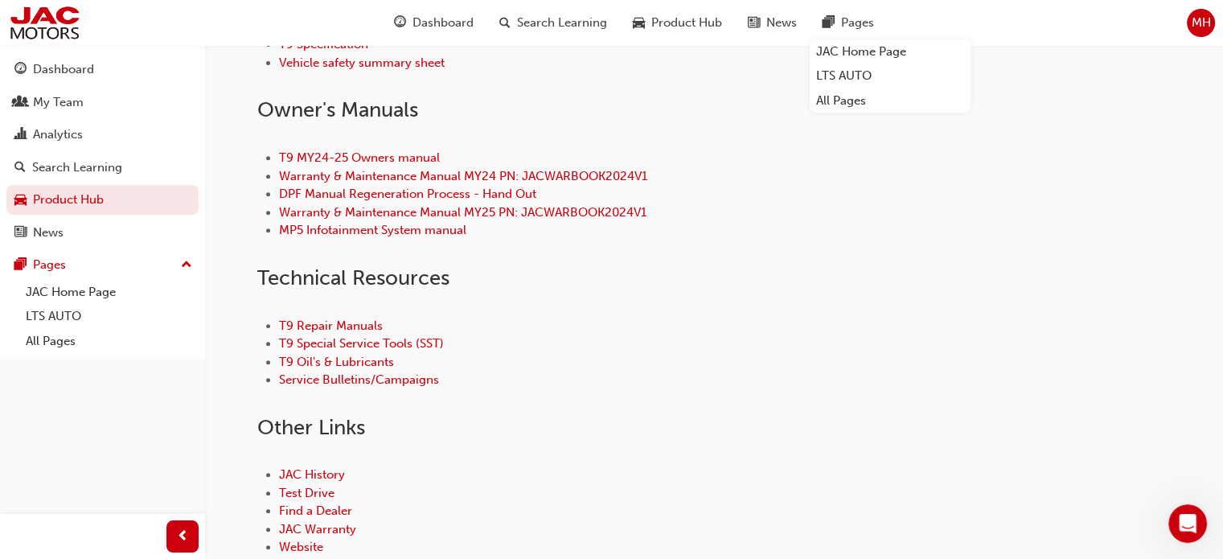
scroll to position [724, 0]
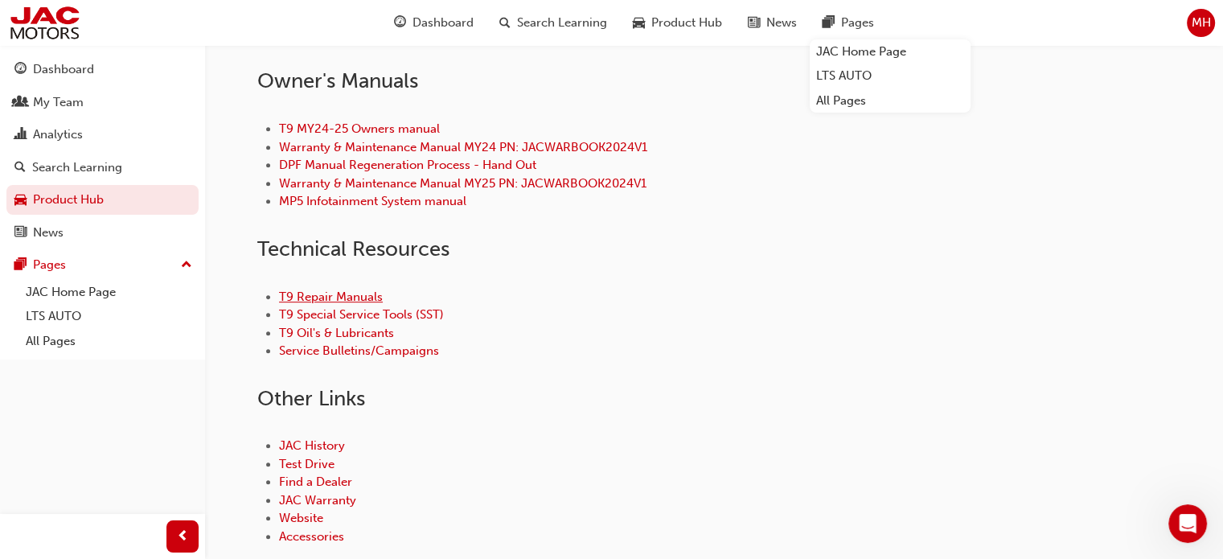
click at [342, 297] on link "T9 Repair Manuals" at bounding box center [331, 297] width 104 height 14
